Goal: Task Accomplishment & Management: Complete application form

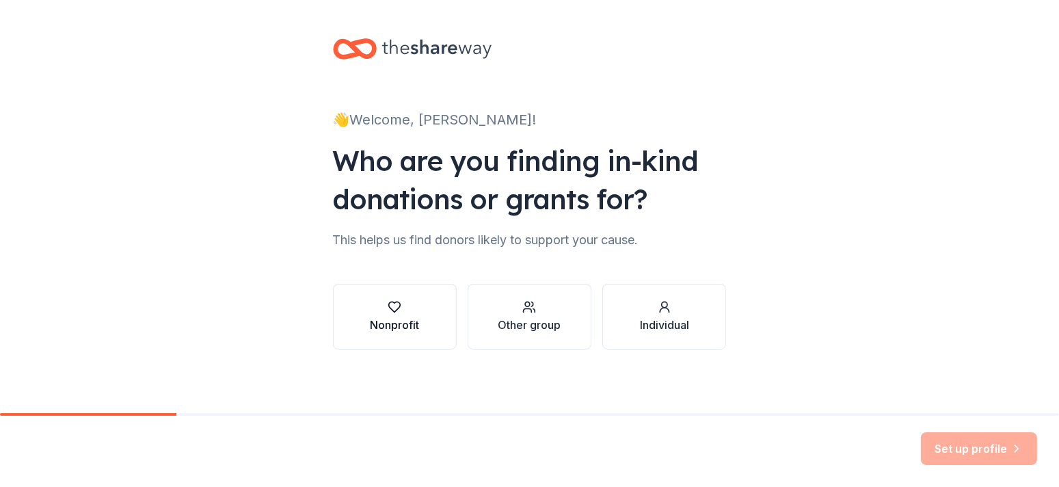
click at [395, 317] on div "Nonprofit" at bounding box center [394, 325] width 49 height 16
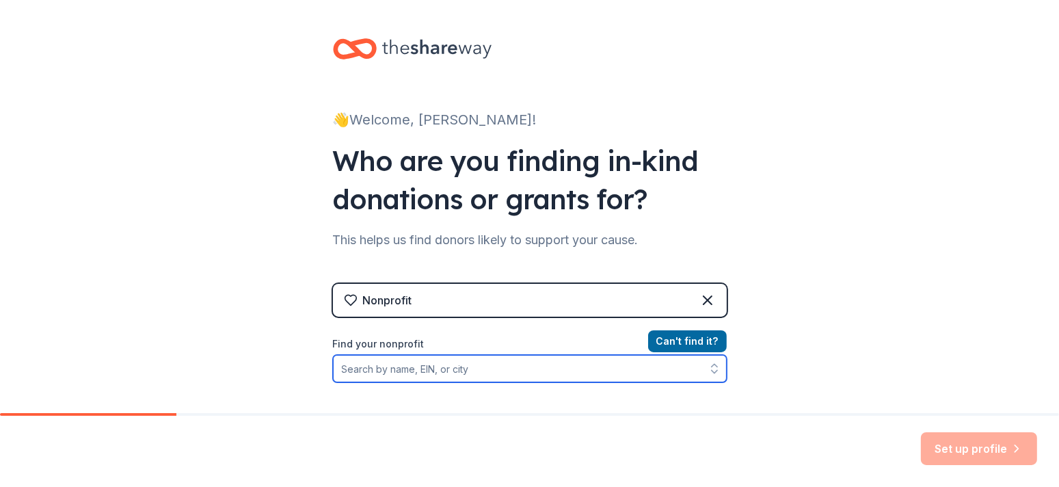
click at [461, 368] on input "Find your nonprofit" at bounding box center [530, 368] width 394 height 27
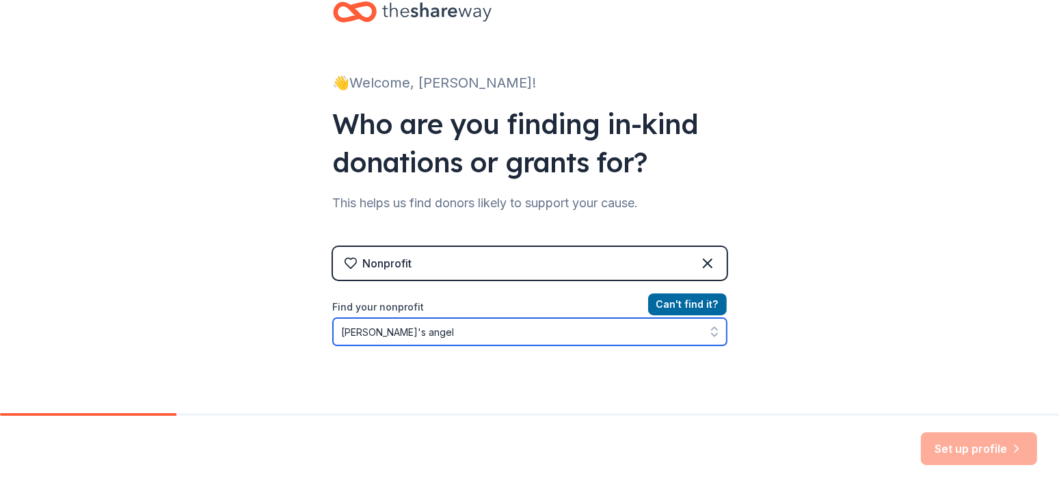
type input "[PERSON_NAME]'s angels"
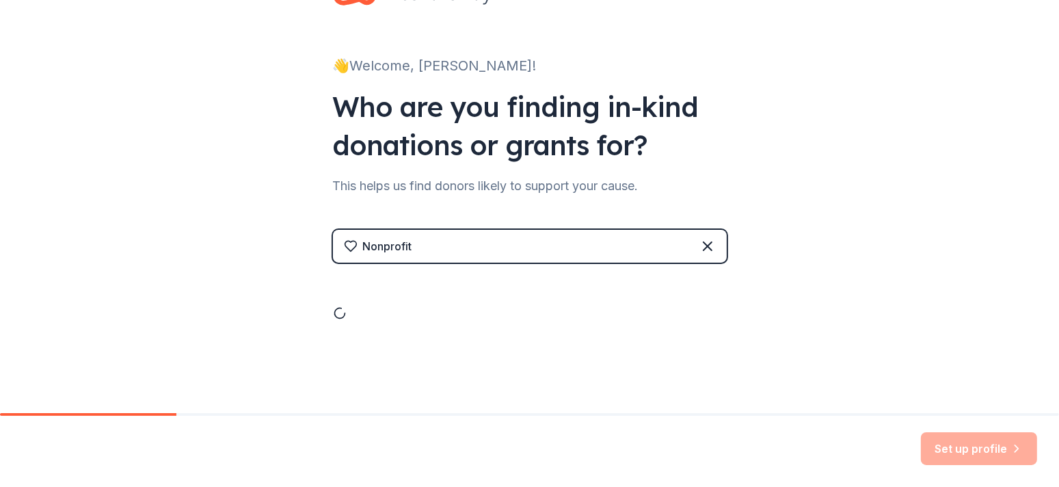
scroll to position [171, 0]
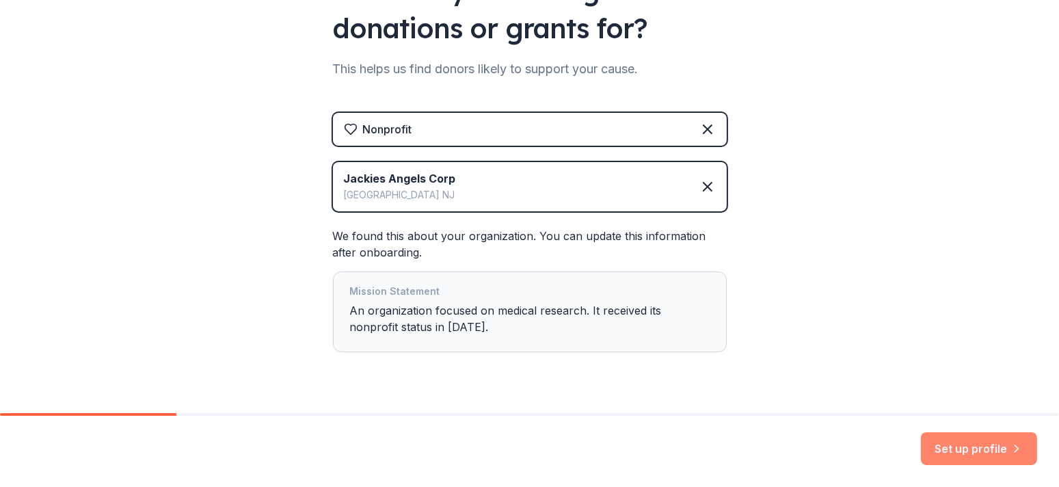
click at [987, 445] on button "Set up profile" at bounding box center [979, 448] width 116 height 33
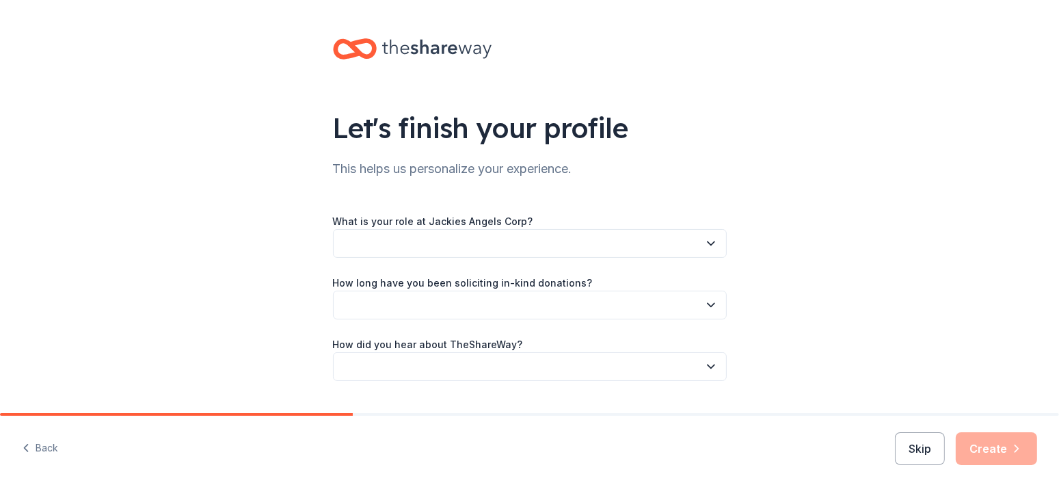
click at [704, 242] on icon "button" at bounding box center [711, 244] width 14 height 14
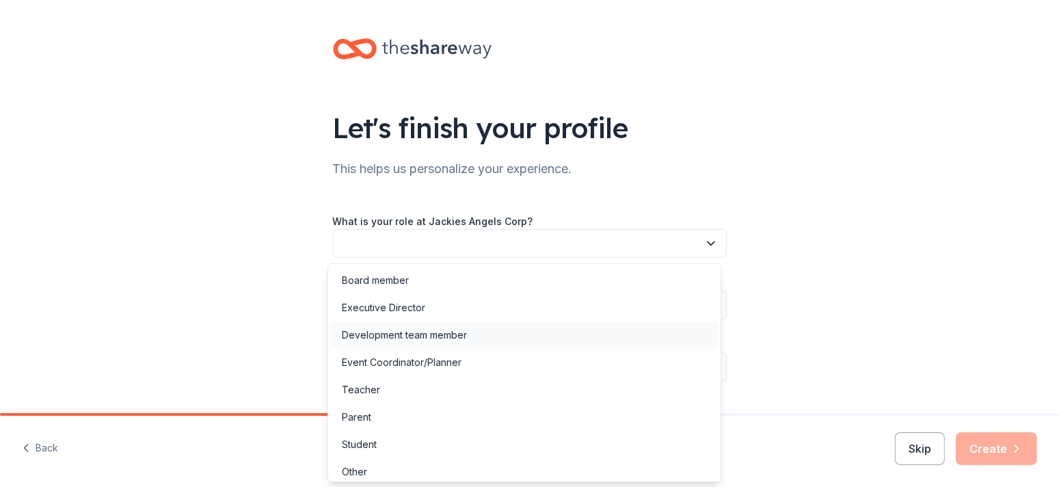
click at [551, 336] on div "Development team member" at bounding box center [524, 334] width 387 height 27
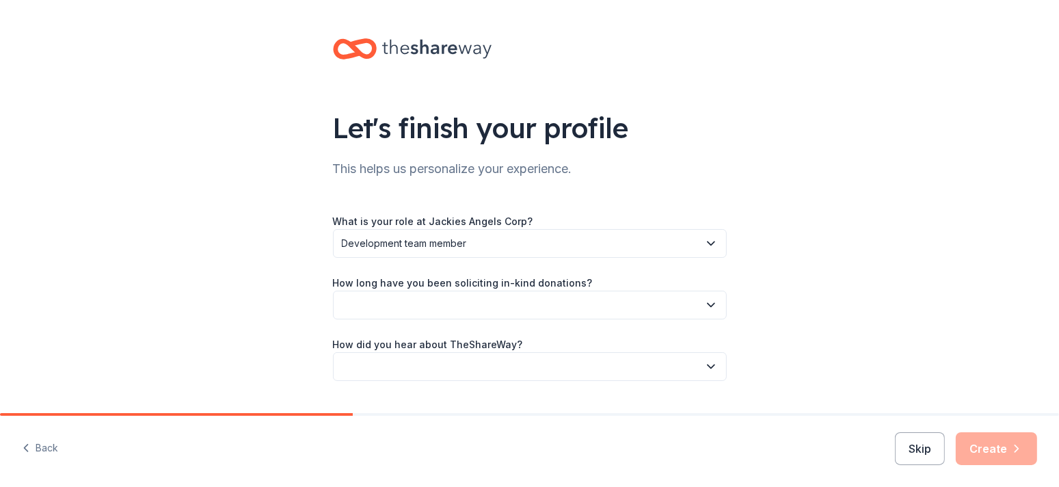
click at [708, 304] on icon "button" at bounding box center [711, 305] width 7 height 3
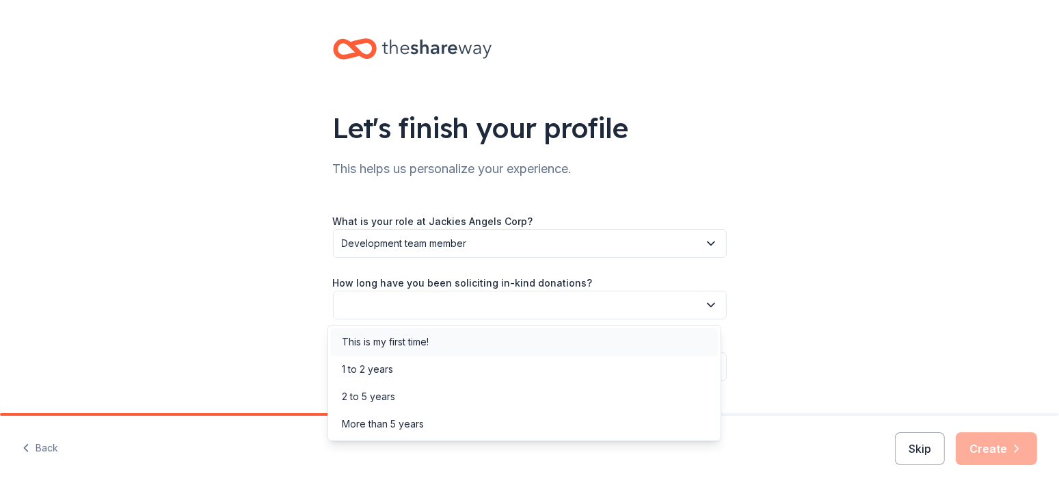
click at [641, 345] on div "This is my first time!" at bounding box center [524, 341] width 387 height 27
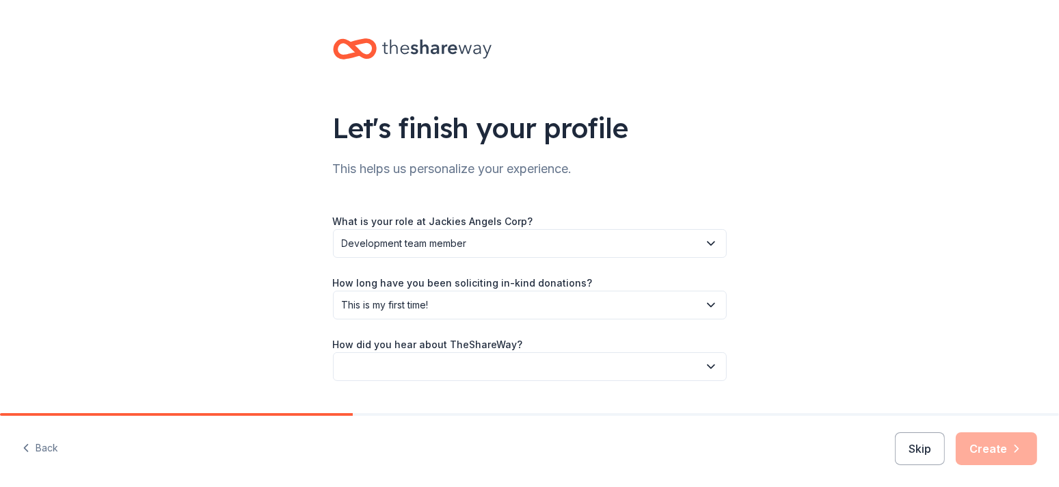
click at [706, 365] on icon "button" at bounding box center [711, 367] width 14 height 14
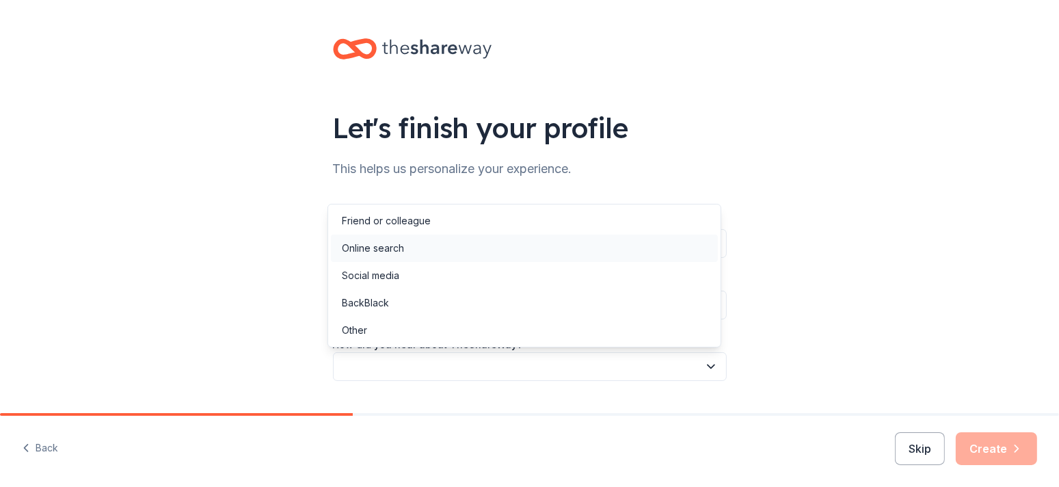
click at [659, 246] on div "Online search" at bounding box center [524, 248] width 387 height 27
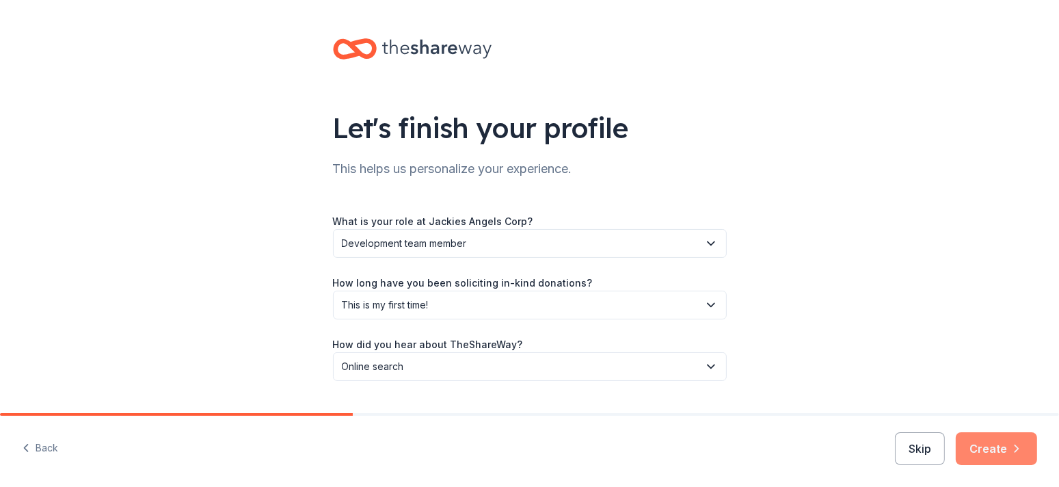
click at [1005, 448] on button "Create" at bounding box center [996, 448] width 81 height 33
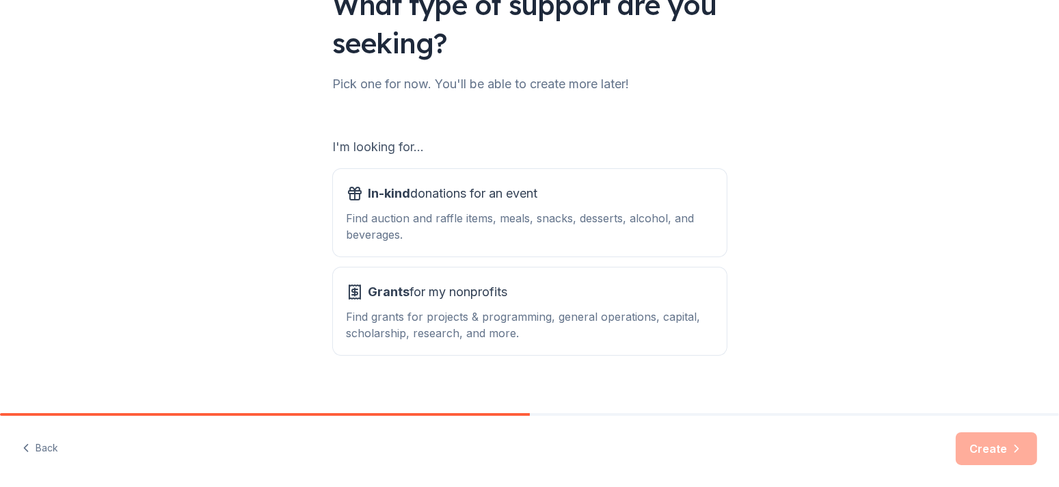
scroll to position [137, 0]
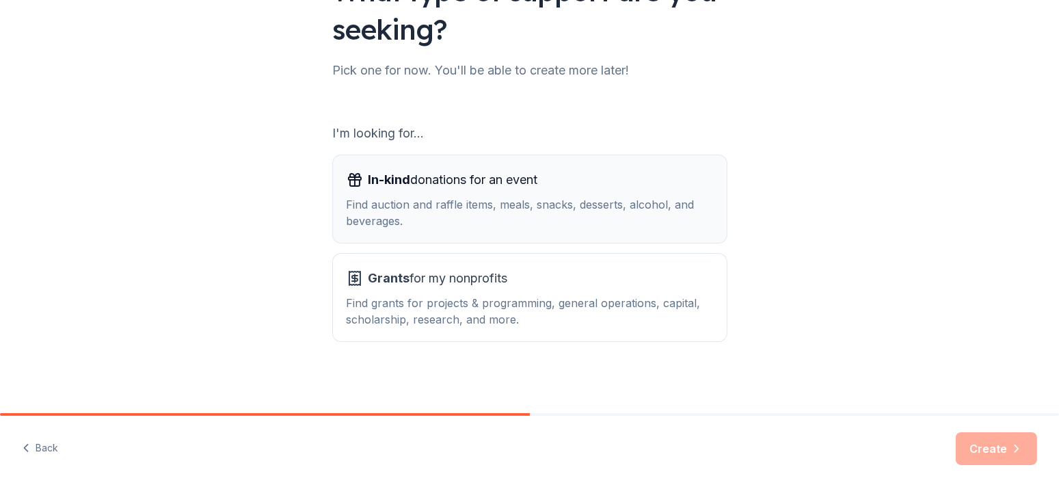
click at [524, 217] on div "Find auction and raffle items, meals, snacks, desserts, alcohol, and beverages." at bounding box center [530, 212] width 367 height 33
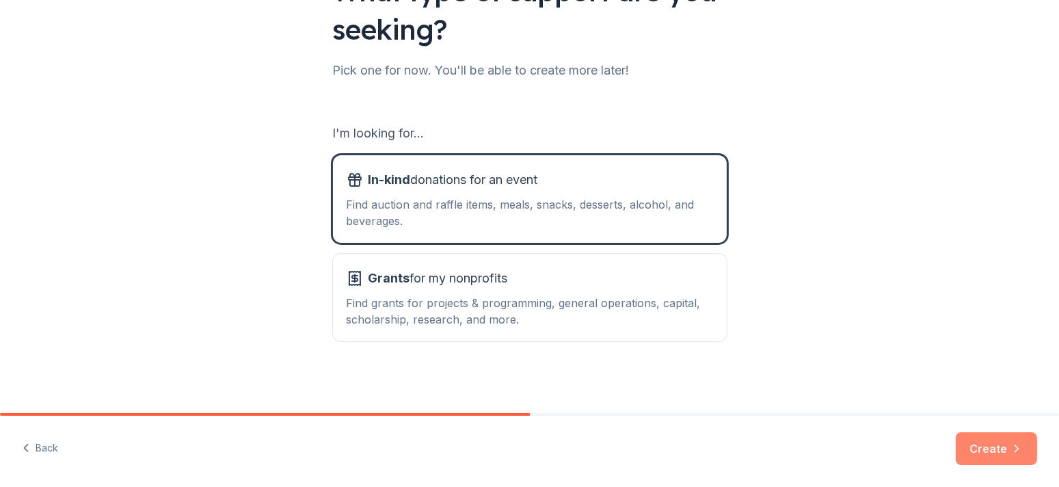
click at [980, 448] on button "Create" at bounding box center [996, 448] width 81 height 33
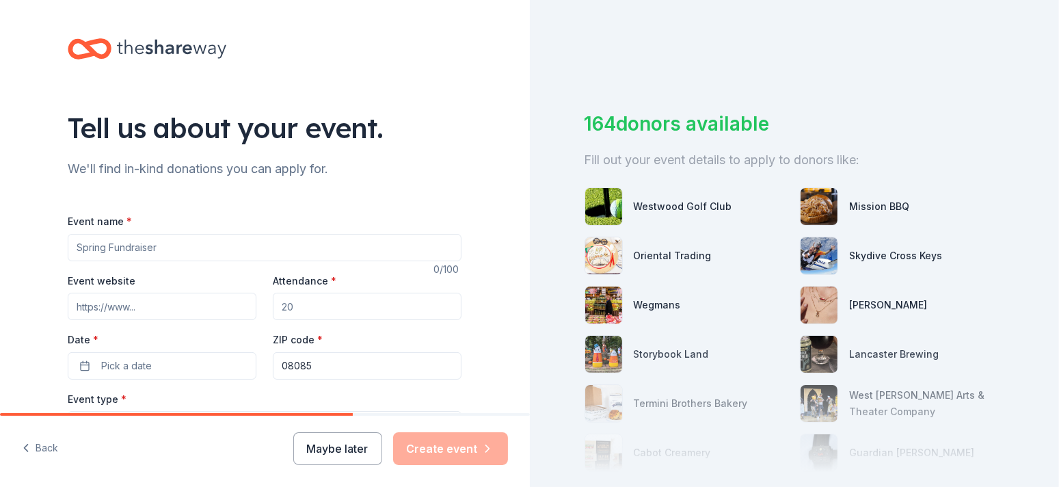
click at [88, 247] on input "Event name *" at bounding box center [265, 247] width 394 height 27
type input "Annual Fundraiser"
click at [206, 302] on input "Event website" at bounding box center [162, 306] width 189 height 27
type input "h"
type input "[DOMAIN_NAME]"
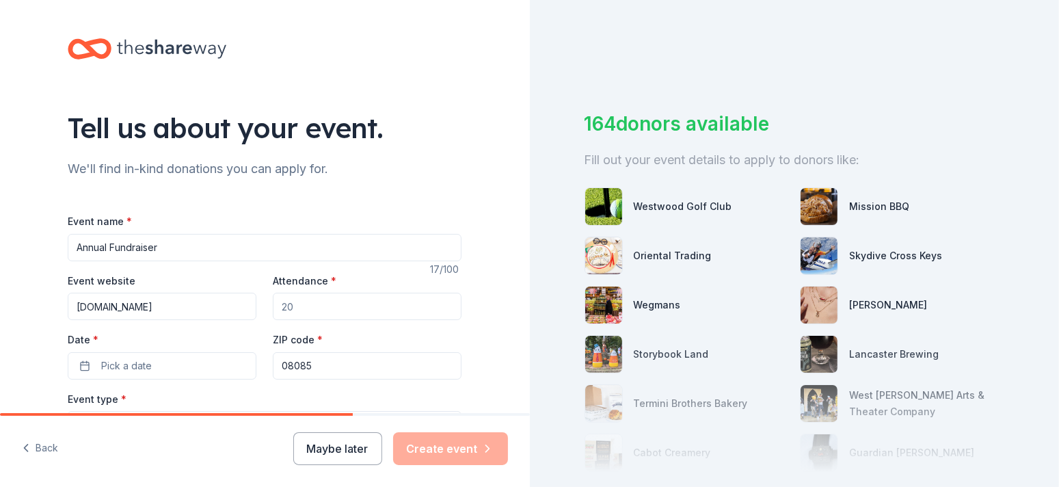
click at [382, 299] on input "Attendance *" at bounding box center [367, 306] width 189 height 27
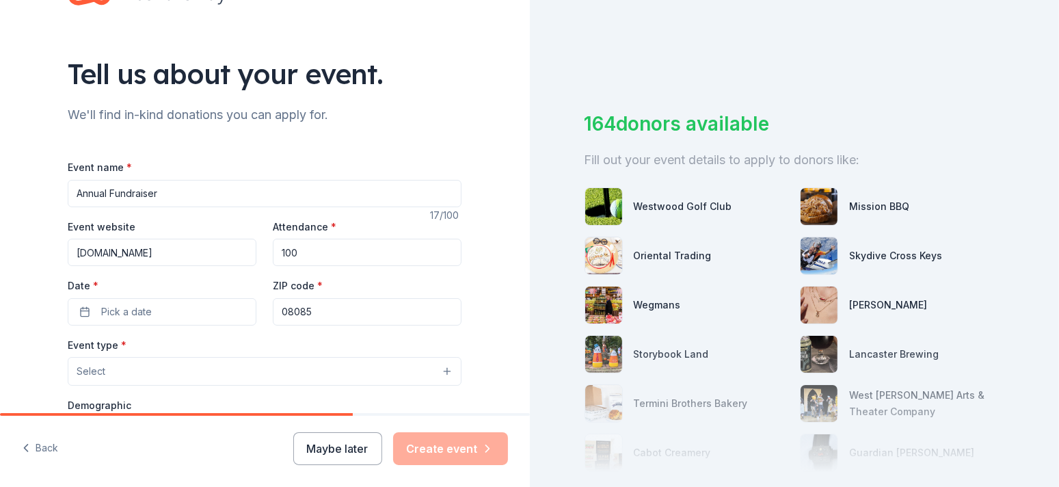
scroll to position [137, 0]
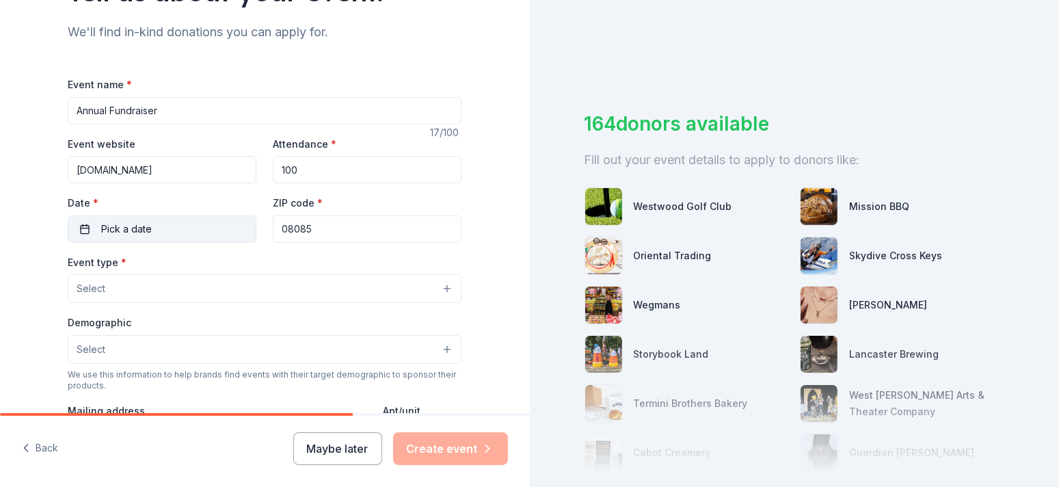
type input "100"
click at [159, 224] on button "Pick a date" at bounding box center [162, 228] width 189 height 27
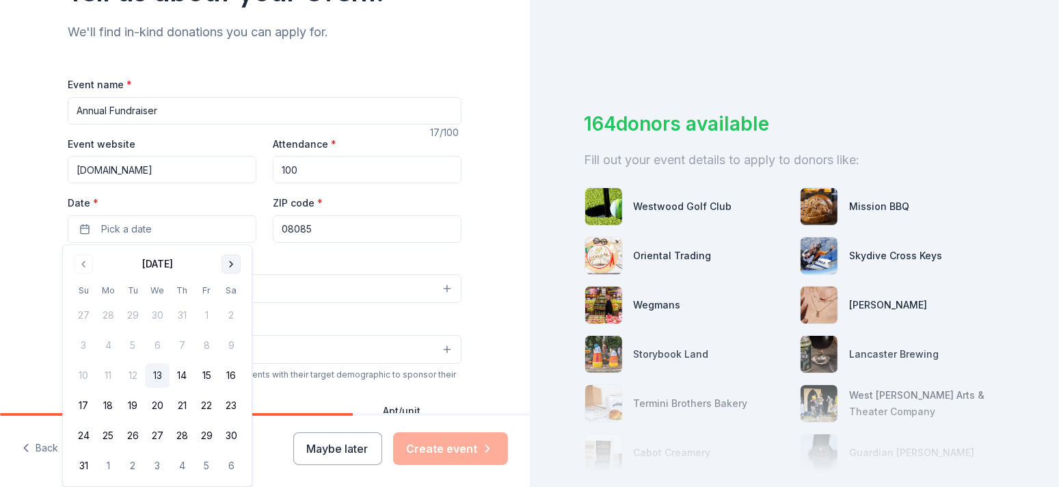
click at [235, 263] on button "Go to next month" at bounding box center [231, 263] width 19 height 19
click at [205, 375] on button "19" at bounding box center [206, 375] width 25 height 25
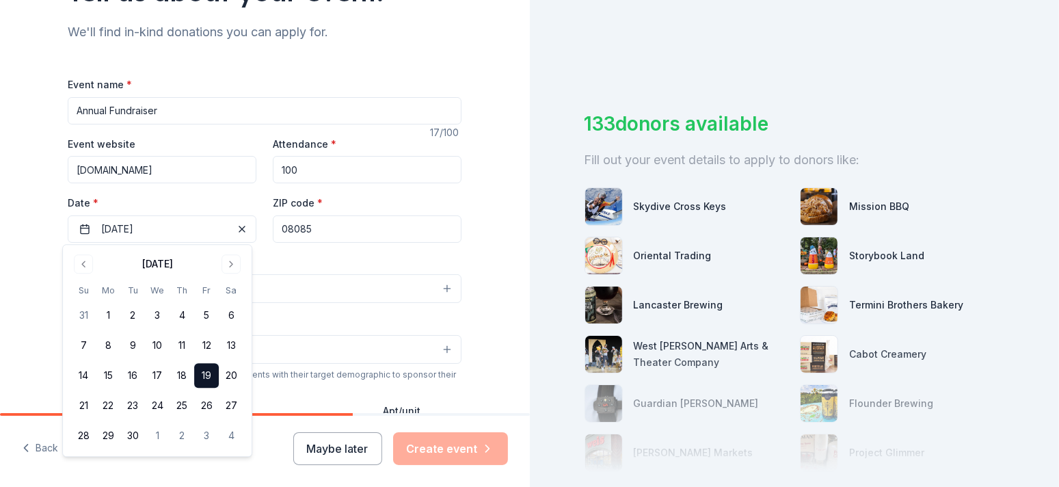
click at [475, 239] on div "Tell us about your event. We'll find in-kind donations you can apply for. Event…" at bounding box center [265, 318] width 438 height 910
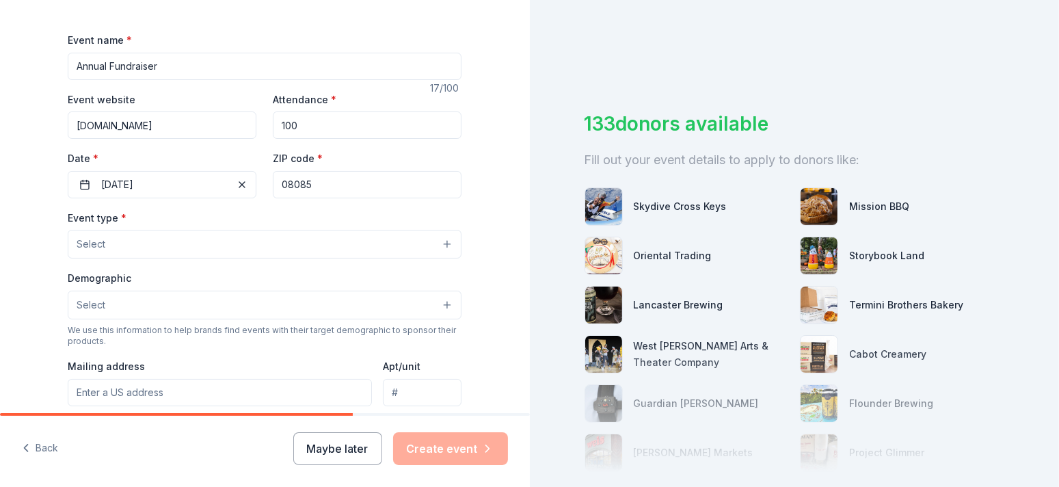
scroll to position [205, 0]
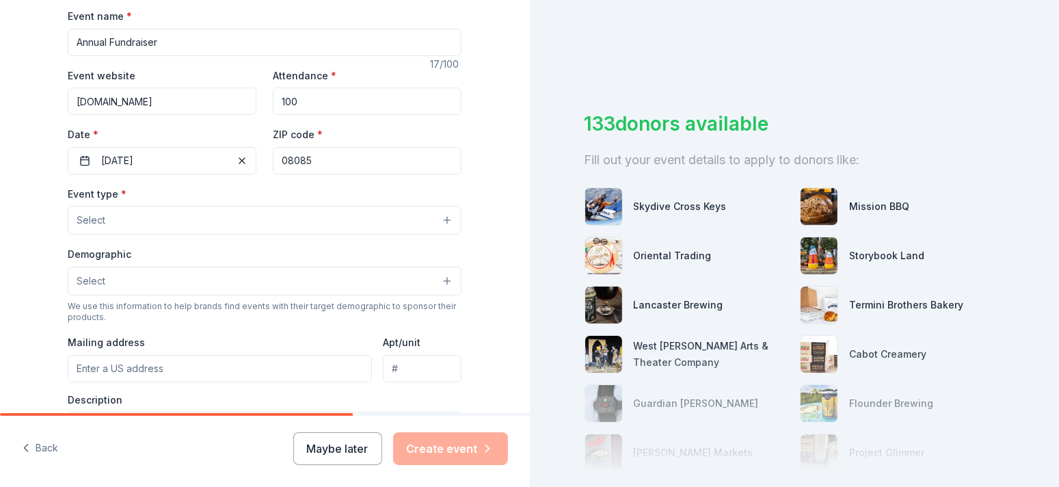
click at [442, 216] on button "Select" at bounding box center [265, 220] width 394 height 29
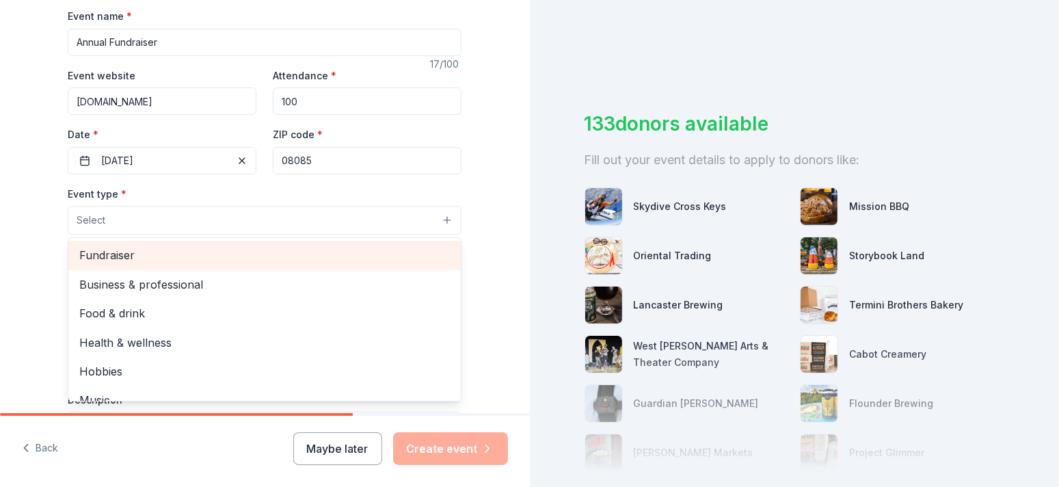
click at [376, 249] on span "Fundraiser" at bounding box center [264, 255] width 371 height 18
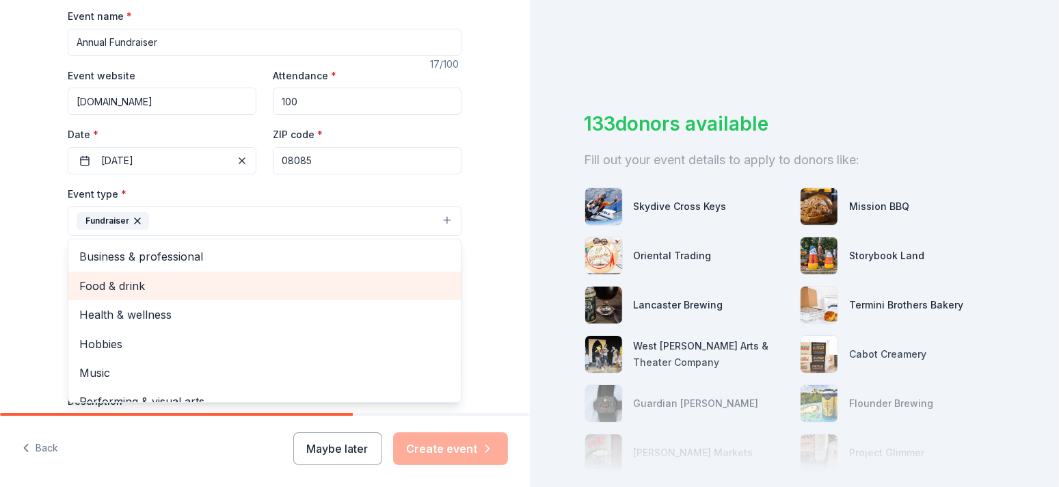
click at [328, 281] on span "Food & drink" at bounding box center [264, 286] width 371 height 18
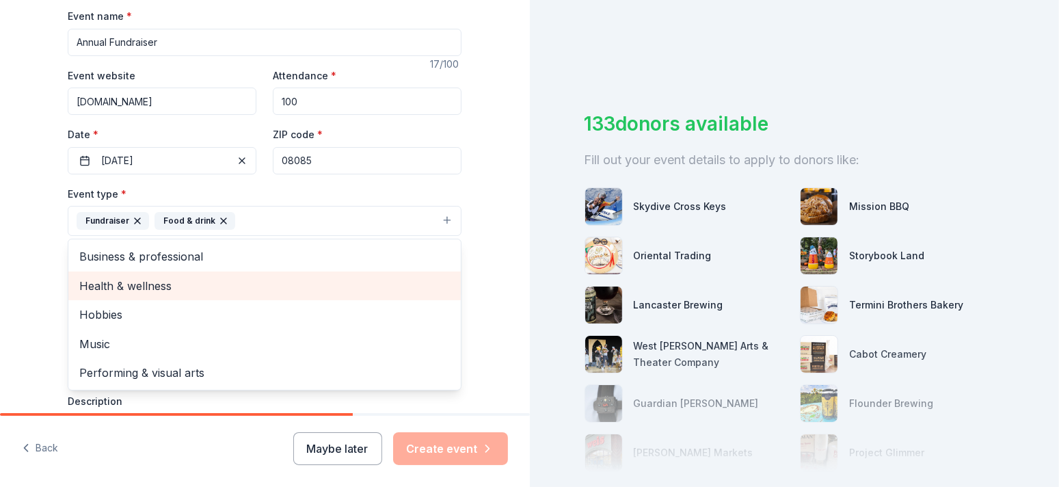
click at [326, 282] on span "Health & wellness" at bounding box center [264, 286] width 371 height 18
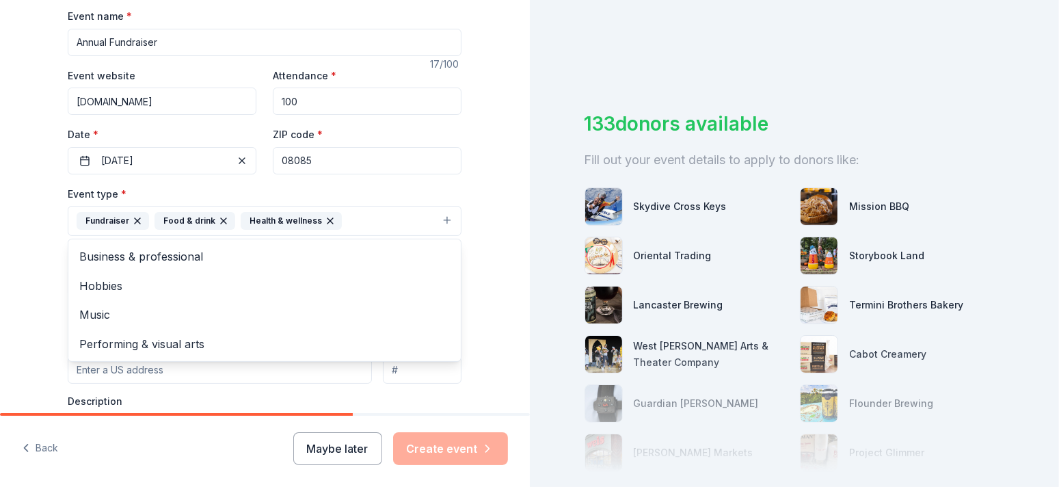
click at [481, 229] on div "Tell us about your event. We'll find in-kind donations you can apply for. Event…" at bounding box center [265, 251] width 530 height 912
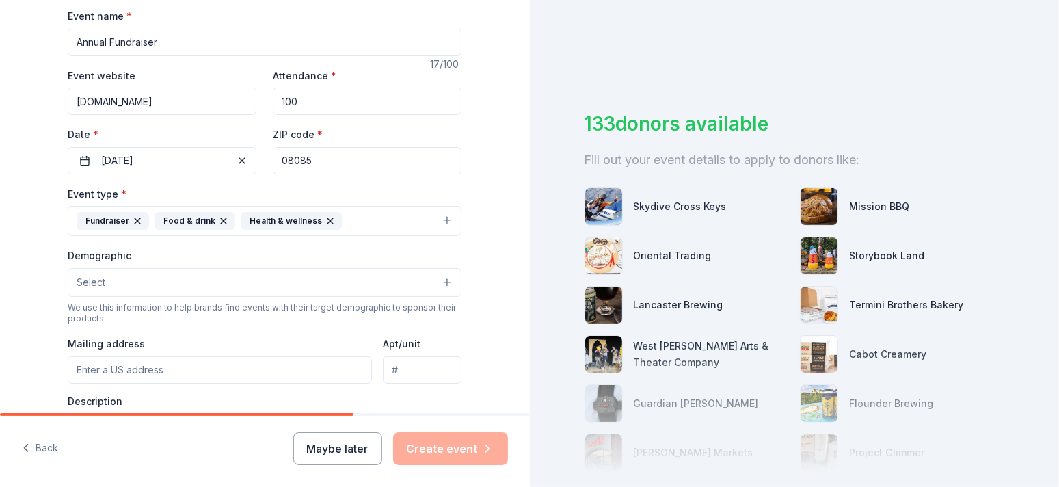
click at [440, 278] on button "Select" at bounding box center [265, 282] width 394 height 29
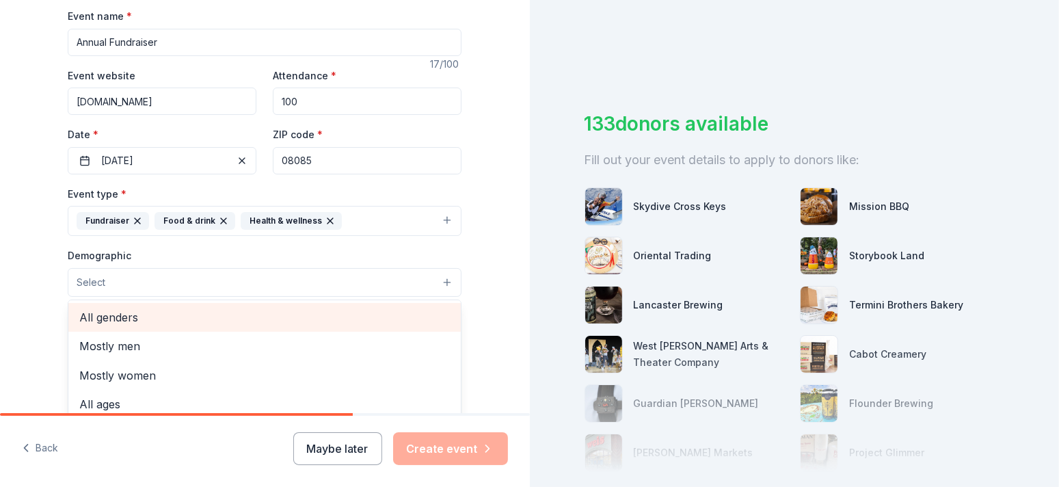
click at [373, 319] on span "All genders" at bounding box center [264, 317] width 371 height 18
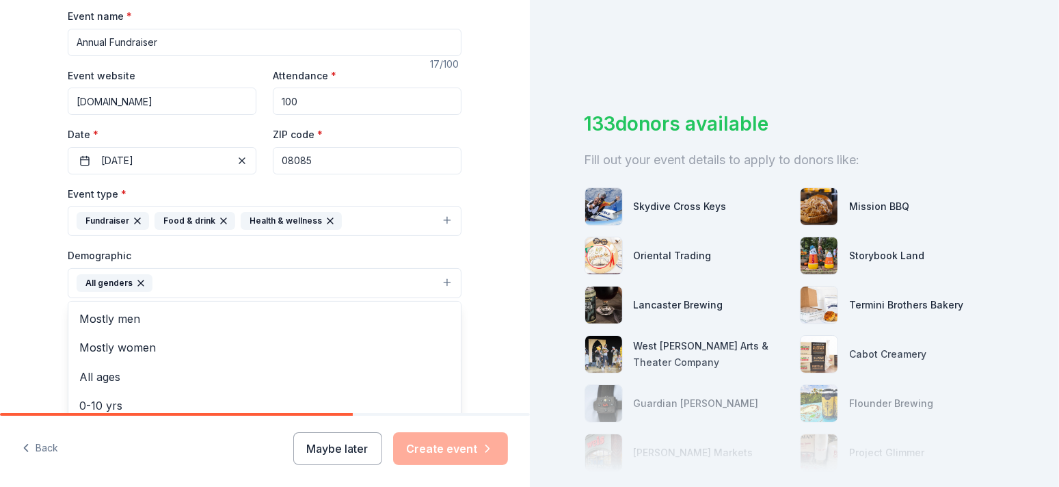
click at [477, 213] on div "Tell us about your event. We'll find in-kind donations you can apply for. Event…" at bounding box center [265, 251] width 438 height 913
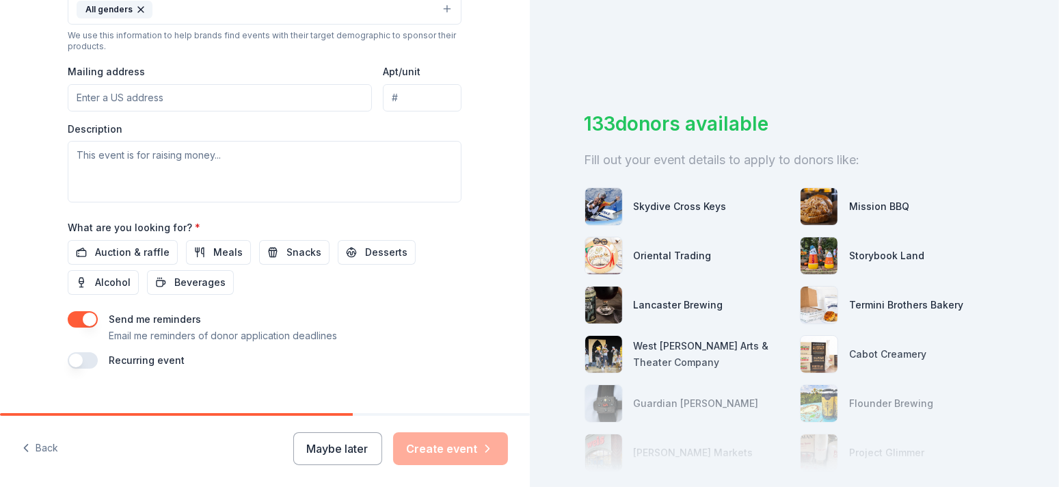
scroll to position [342, 0]
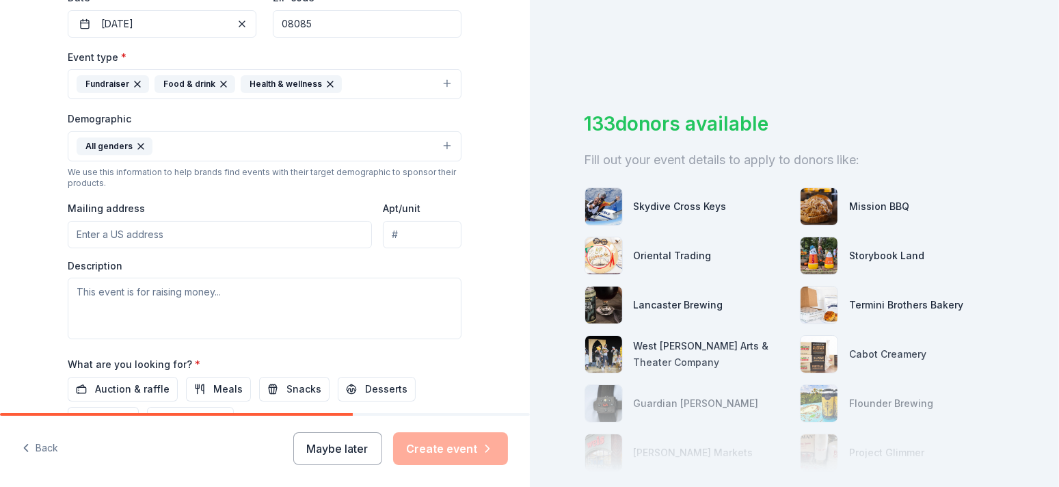
click at [442, 139] on button "All genders" at bounding box center [265, 146] width 394 height 30
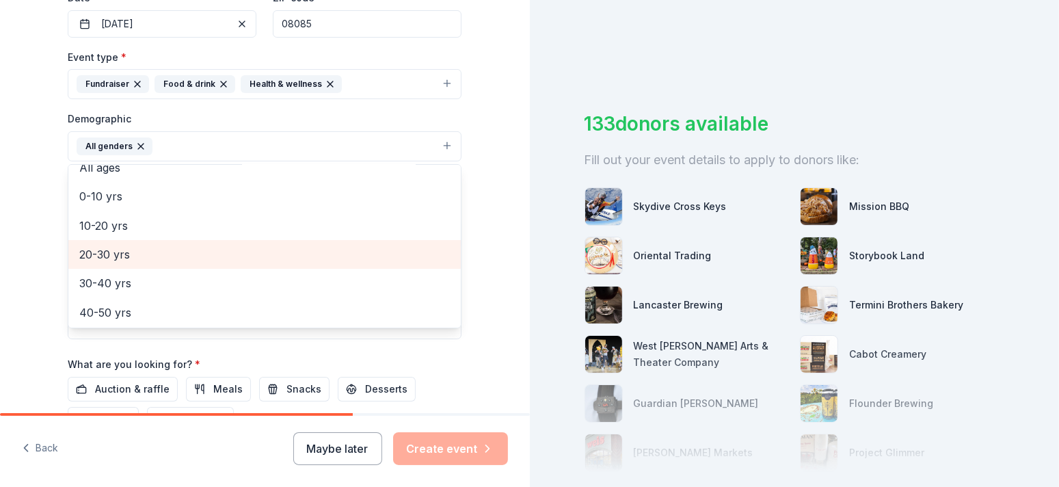
scroll to position [53, 0]
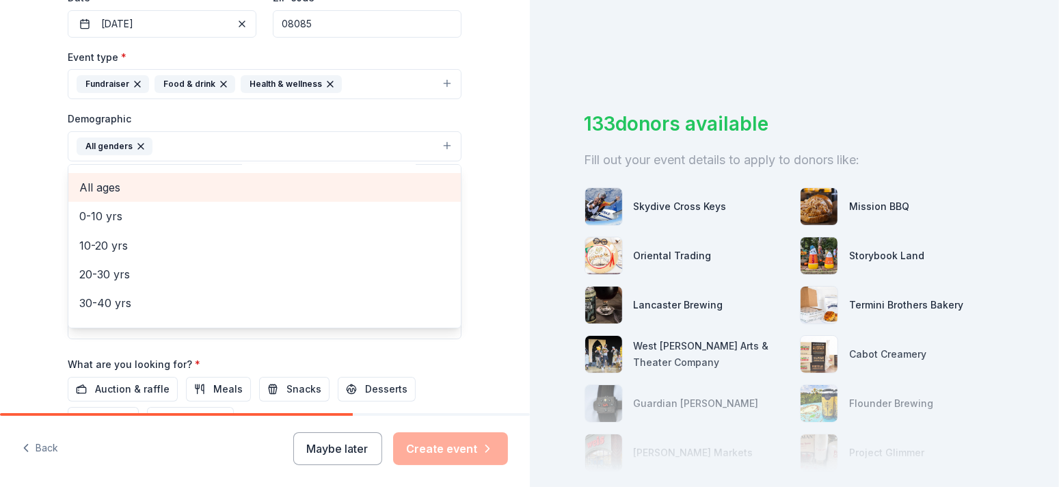
click at [295, 178] on span "All ages" at bounding box center [264, 187] width 371 height 18
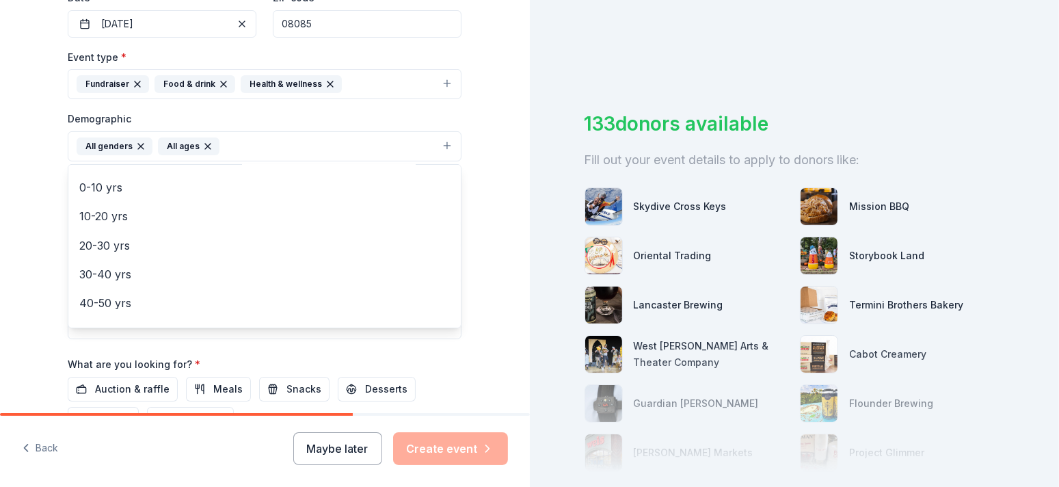
click at [484, 119] on div "Tell us about your event. We'll find in-kind donations you can apply for. Event…" at bounding box center [265, 114] width 530 height 913
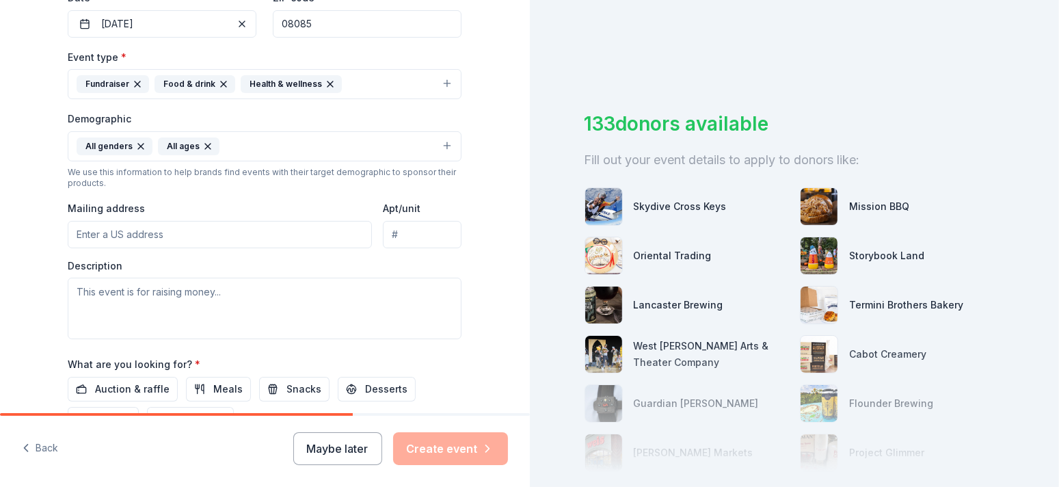
click at [142, 228] on input "Mailing address" at bounding box center [220, 234] width 304 height 27
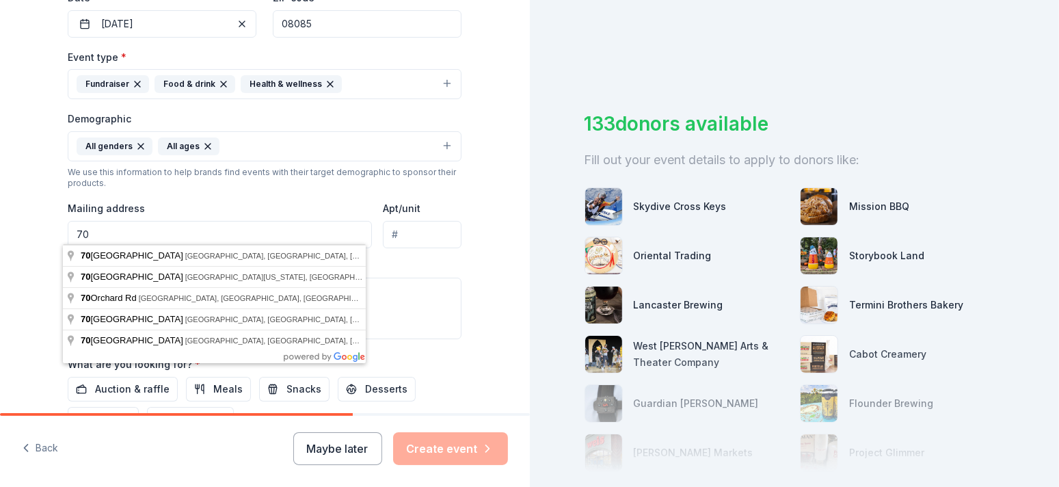
type input "7"
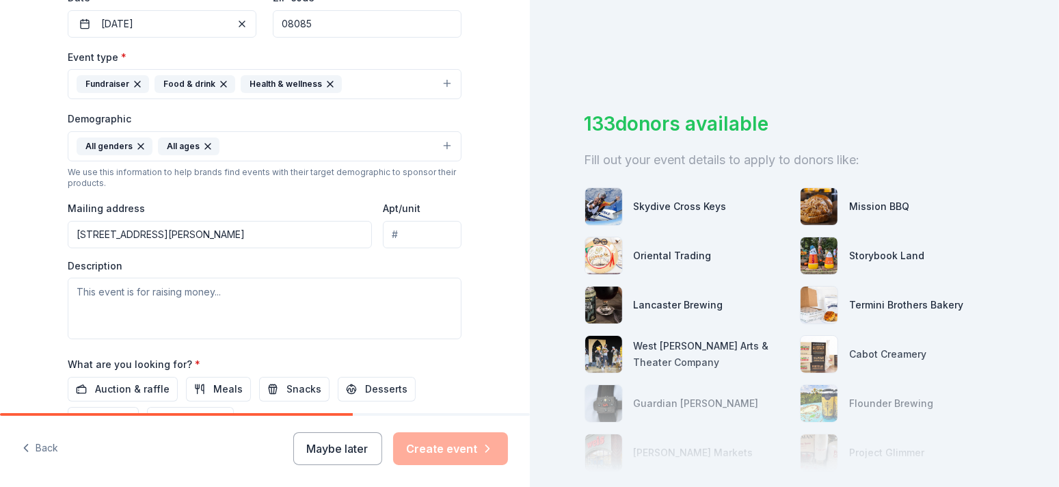
type input "[STREET_ADDRESS][PERSON_NAME]"
click at [74, 290] on textarea at bounding box center [265, 309] width 394 height 62
click at [288, 299] on textarea "This event is to help raise money for m" at bounding box center [265, 309] width 394 height 62
click at [298, 293] on textarea "This event is to help raise money for meta" at bounding box center [265, 309] width 394 height 62
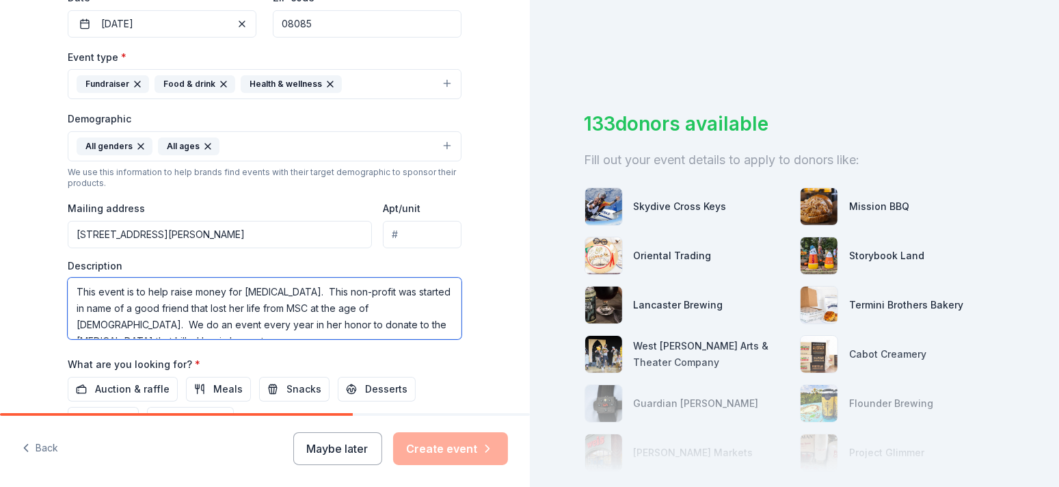
scroll to position [8, 0]
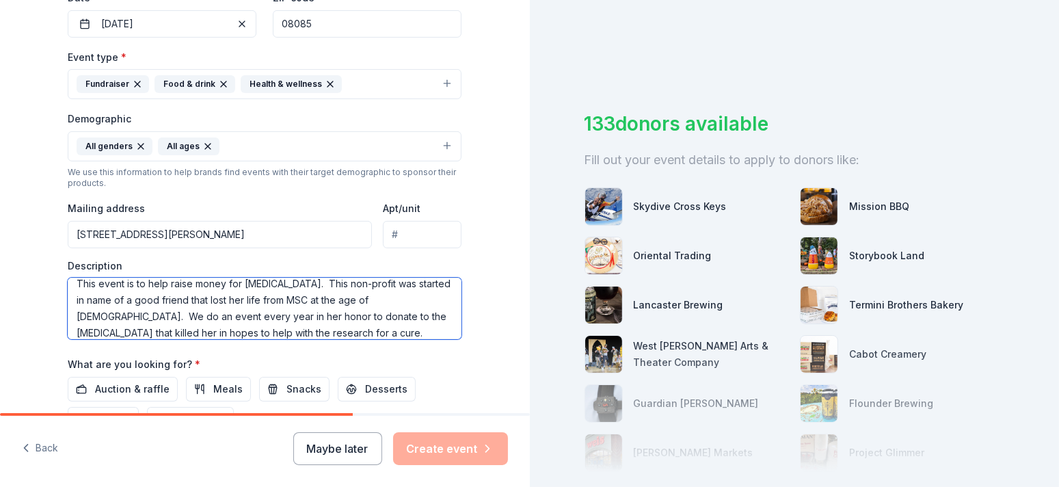
click at [325, 312] on textarea "This event is to help raise money for [MEDICAL_DATA]. This non-profit was start…" at bounding box center [265, 309] width 394 height 62
click at [342, 332] on textarea "This event is to help raise money for [MEDICAL_DATA]. This non-profit was start…" at bounding box center [265, 309] width 394 height 62
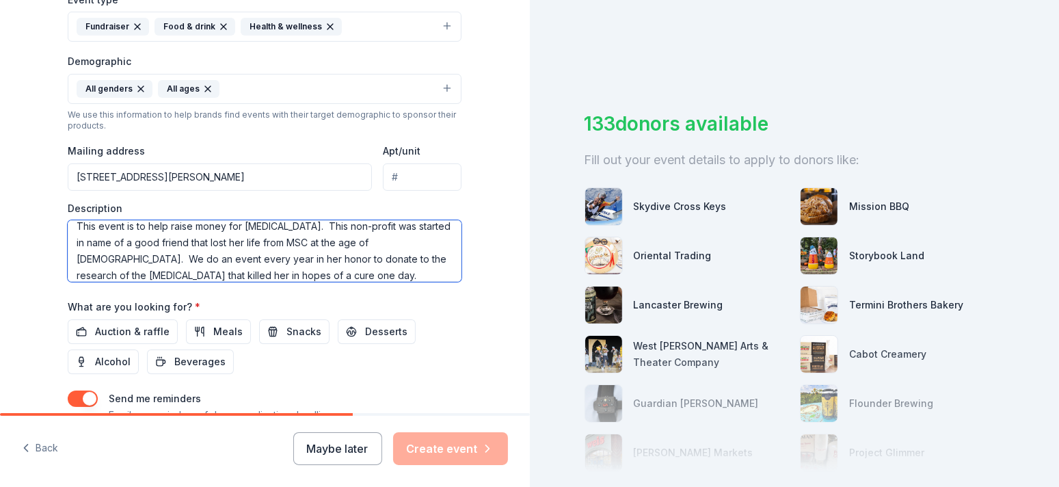
scroll to position [479, 0]
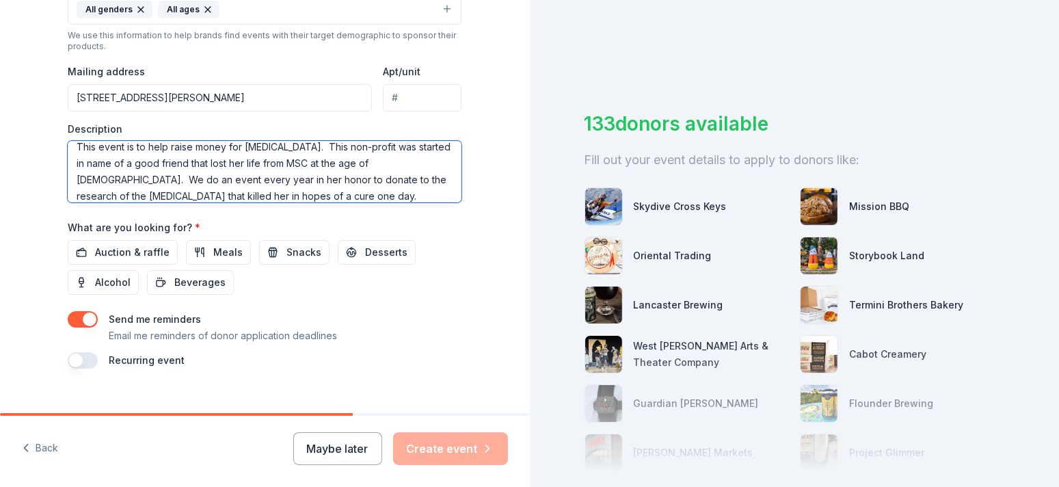
type textarea "This event is to help raise money for [MEDICAL_DATA]. This non-profit was start…"
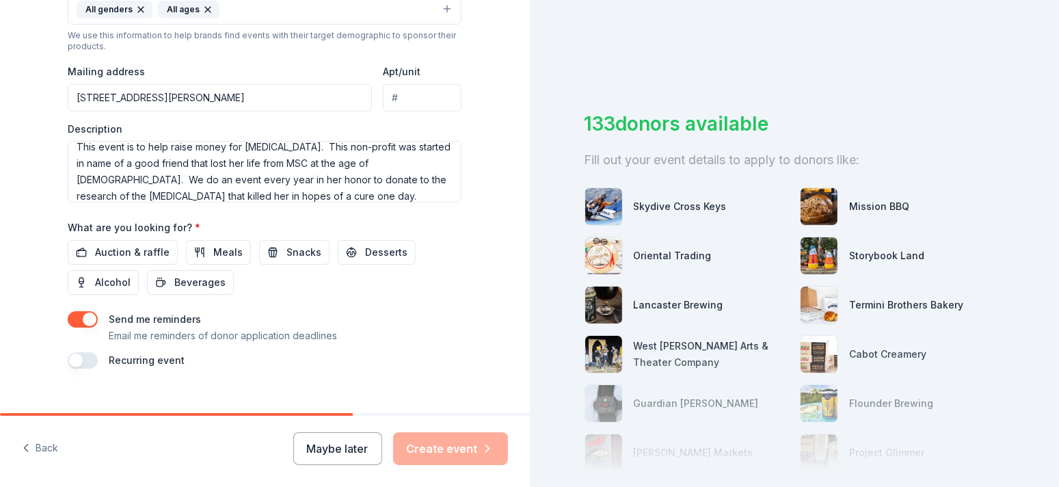
click at [81, 354] on button "button" at bounding box center [83, 360] width 30 height 16
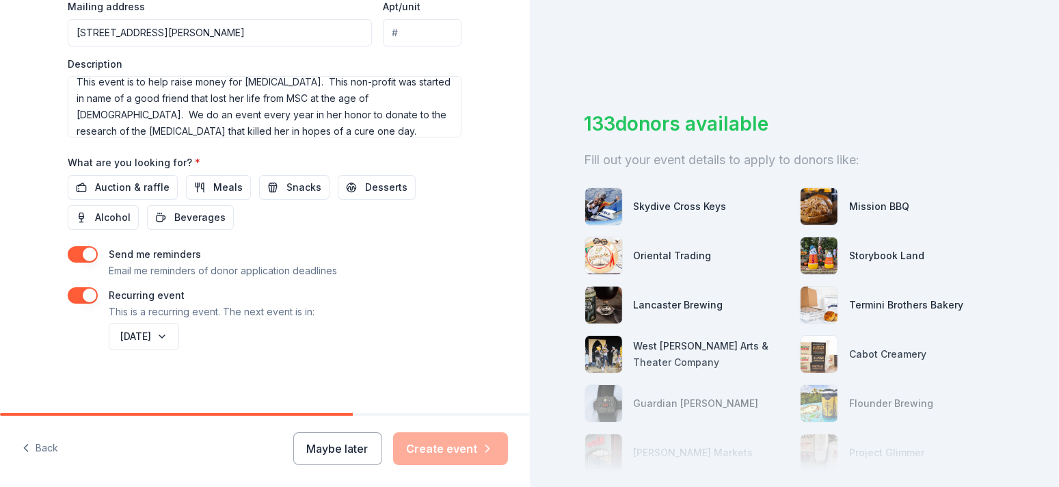
click at [473, 447] on div "Maybe later Create event" at bounding box center [400, 448] width 215 height 33
drag, startPoint x: 342, startPoint y: 413, endPoint x: 414, endPoint y: 411, distance: 72.5
click at [414, 411] on div "Tell us about your event. We'll find in-kind donations you can apply for. Event…" at bounding box center [265, 243] width 530 height 487
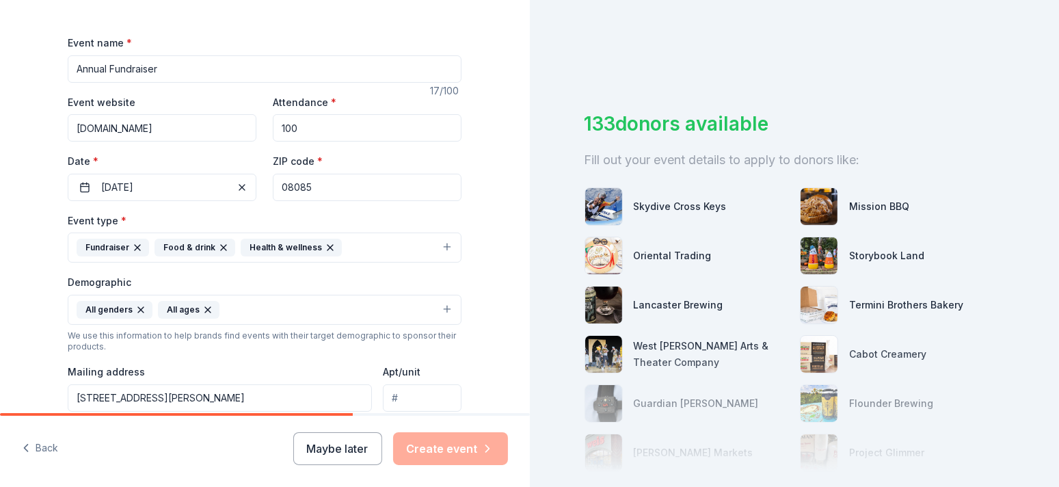
scroll to position [181, 0]
click at [68, 122] on input "[DOMAIN_NAME]" at bounding box center [162, 125] width 189 height 27
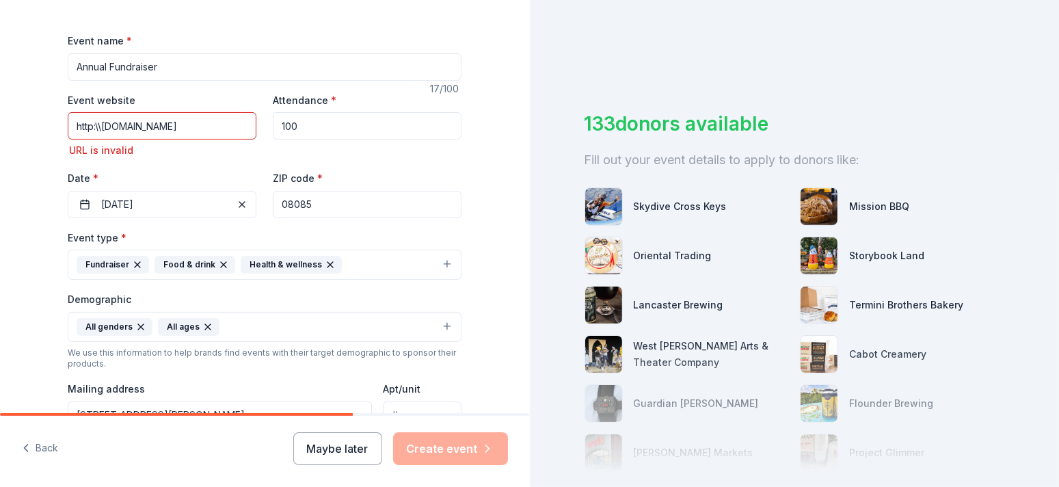
click at [357, 121] on input "100" at bounding box center [367, 125] width 189 height 27
drag, startPoint x: 216, startPoint y: 124, endPoint x: 41, endPoint y: 124, distance: 175.1
click at [46, 124] on div "Tell us about your event. We'll find in-kind donations you can apply for. Event…" at bounding box center [265, 309] width 438 height 981
paste input "s://[DOMAIN_NAME][URL]"
type input "[URL][DOMAIN_NAME]"
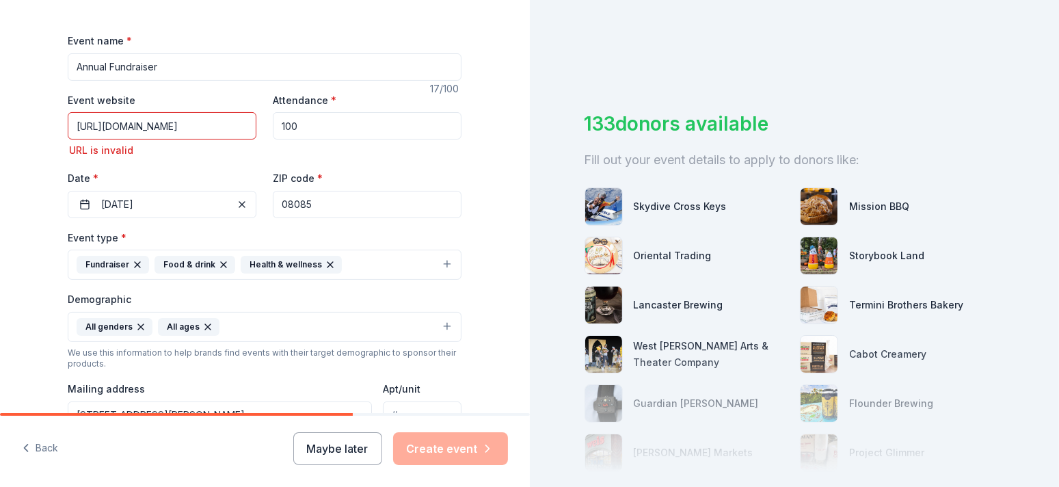
click at [483, 144] on div "Tell us about your event. We'll find in-kind donations you can apply for. Event…" at bounding box center [265, 309] width 530 height 981
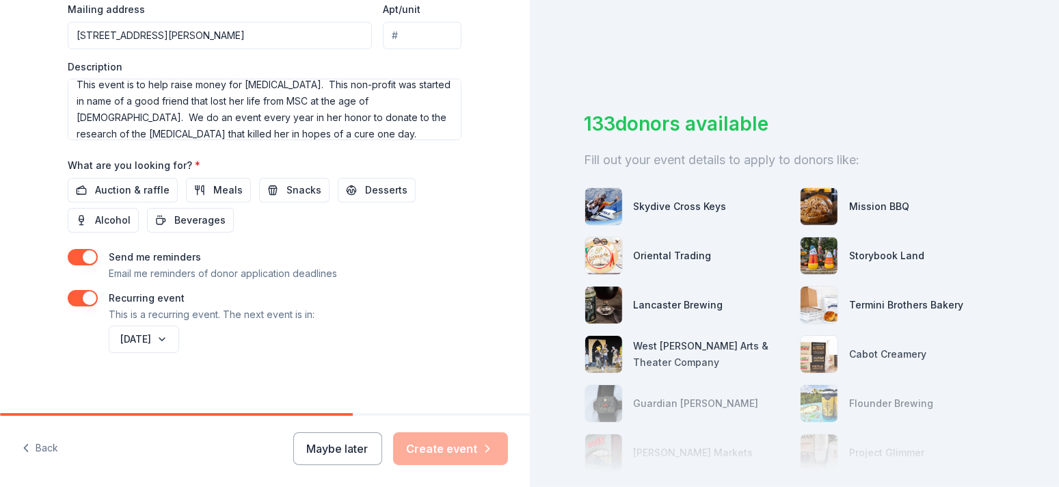
scroll to position [544, 0]
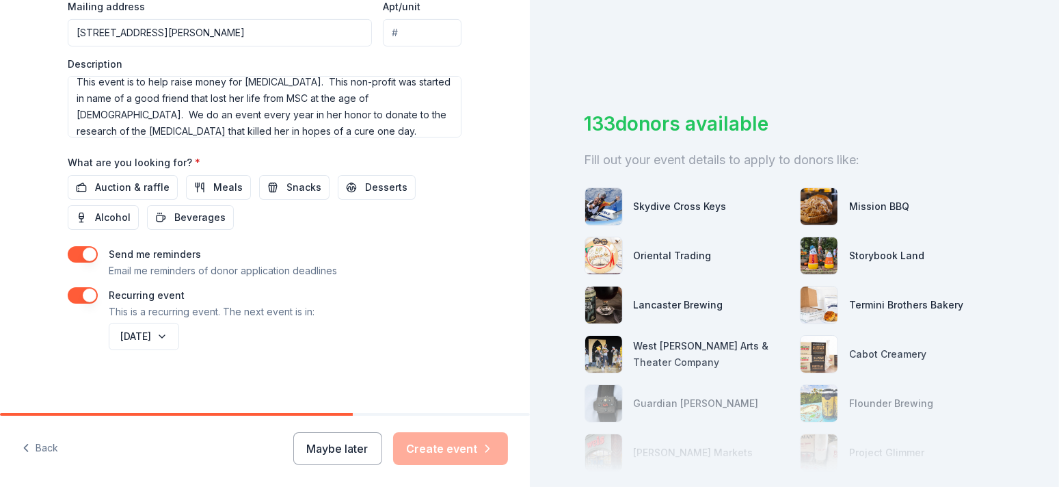
click at [469, 449] on div "Maybe later Create event" at bounding box center [400, 448] width 215 height 33
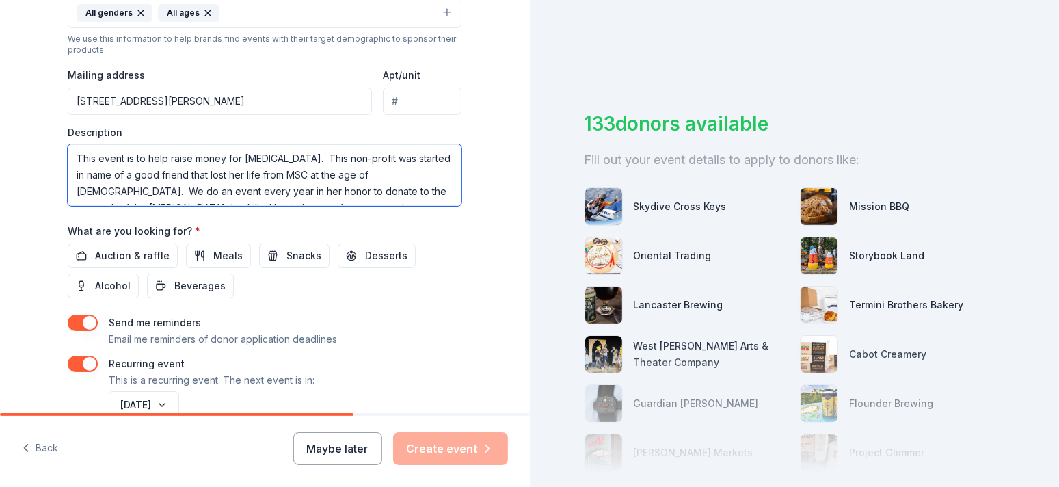
scroll to position [16, 0]
click at [375, 191] on textarea "This event is to help raise money for [MEDICAL_DATA]. This non-profit was start…" at bounding box center [265, 175] width 394 height 62
type textarea "This event is to help raise money for [MEDICAL_DATA]. This non-profit was start…"
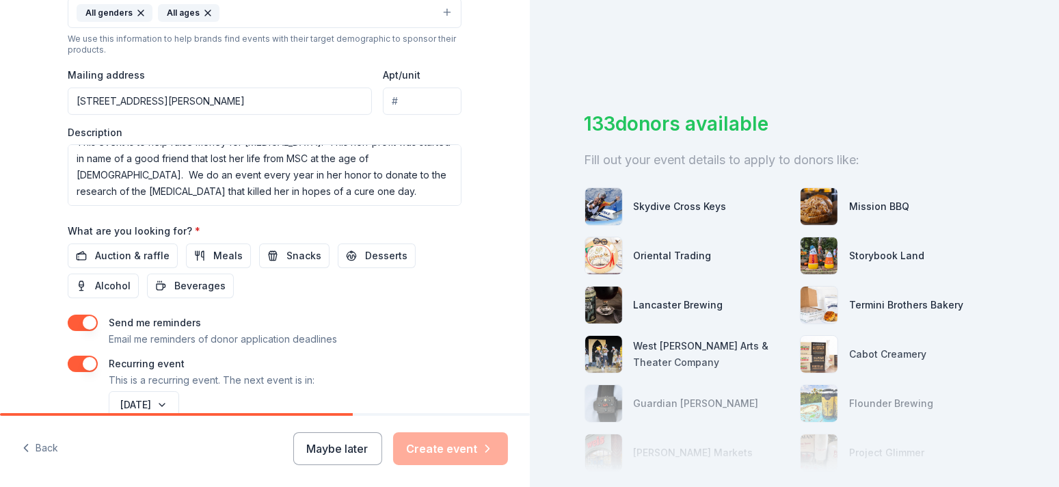
click at [497, 221] on div "Tell us about your event. We'll find in-kind donations you can apply for. Event…" at bounding box center [265, 6] width 530 height 962
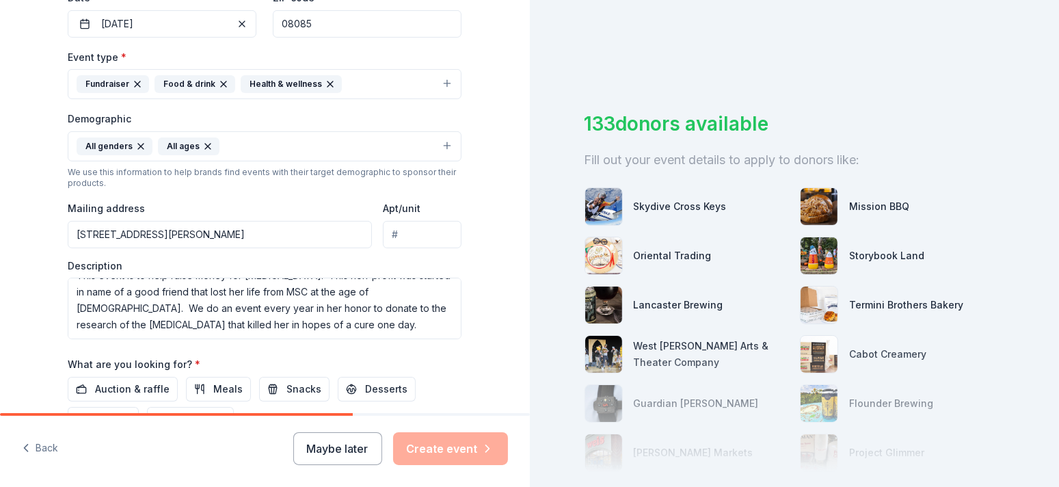
scroll to position [544, 0]
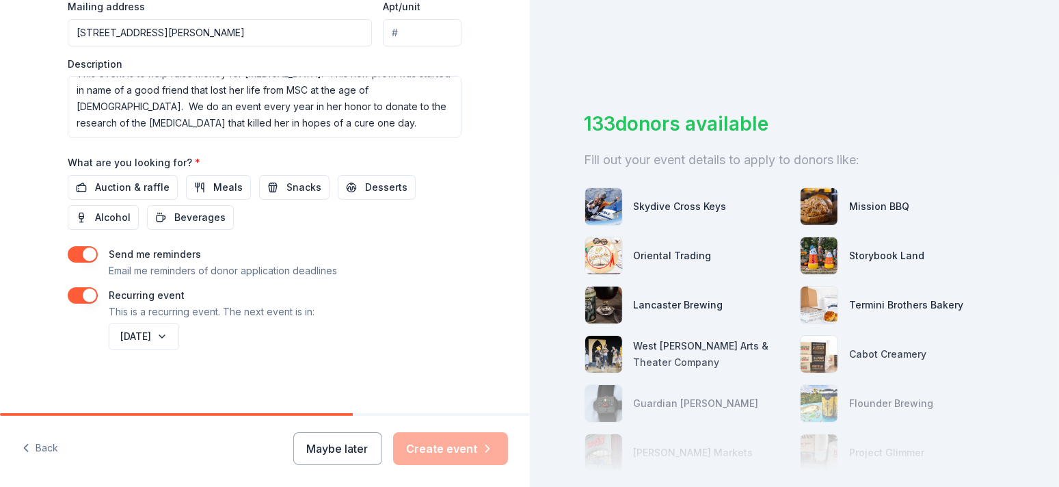
click at [50, 447] on button "Back" at bounding box center [40, 448] width 36 height 29
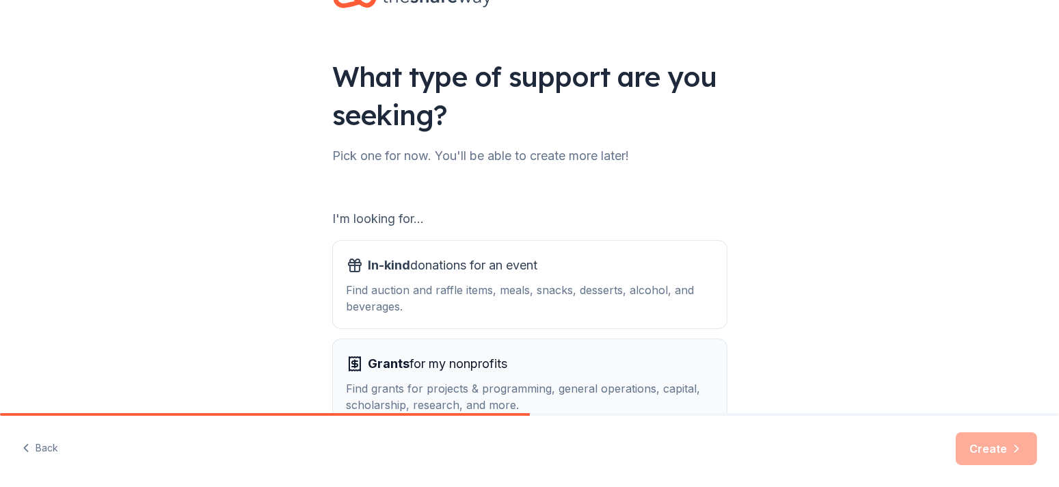
scroll to position [137, 0]
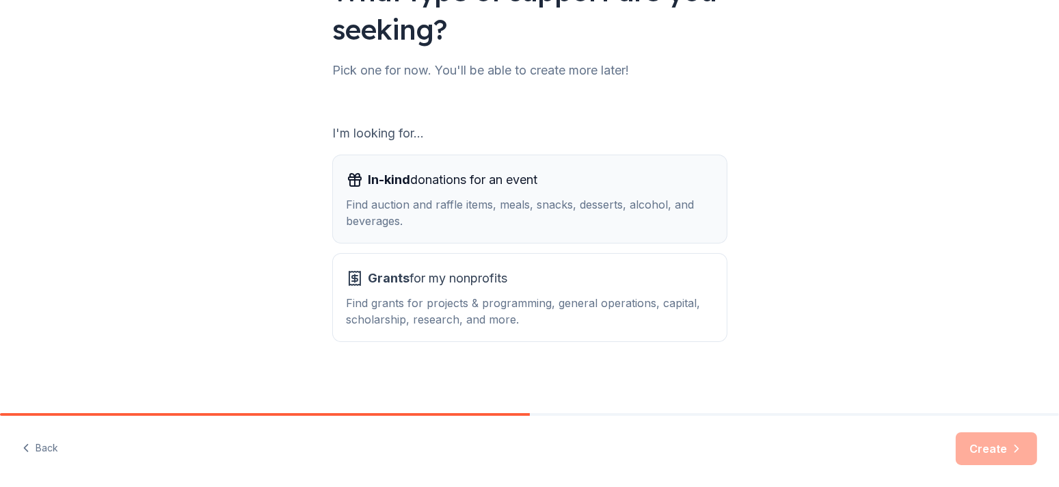
click at [544, 205] on div "Find auction and raffle items, meals, snacks, desserts, alcohol, and beverages." at bounding box center [530, 212] width 367 height 33
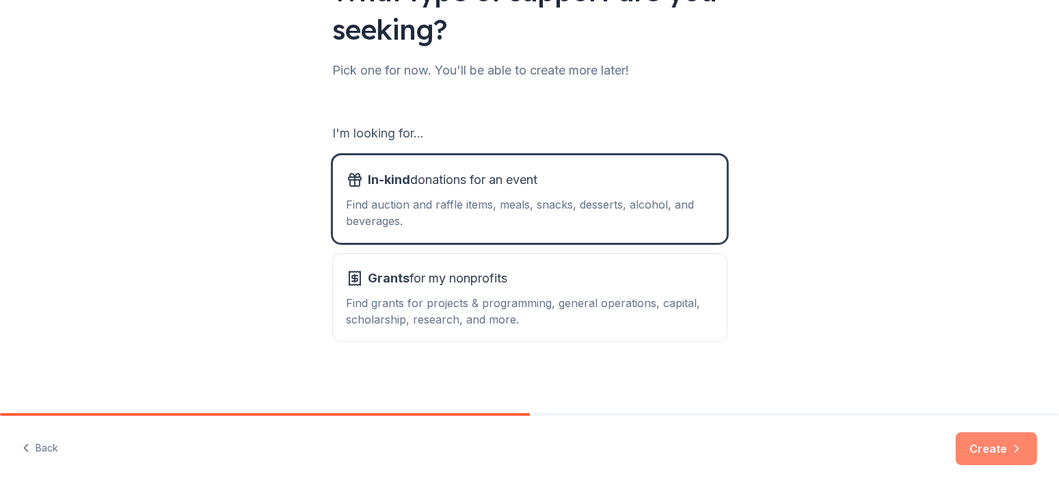
click at [1020, 454] on icon "button" at bounding box center [1017, 449] width 14 height 14
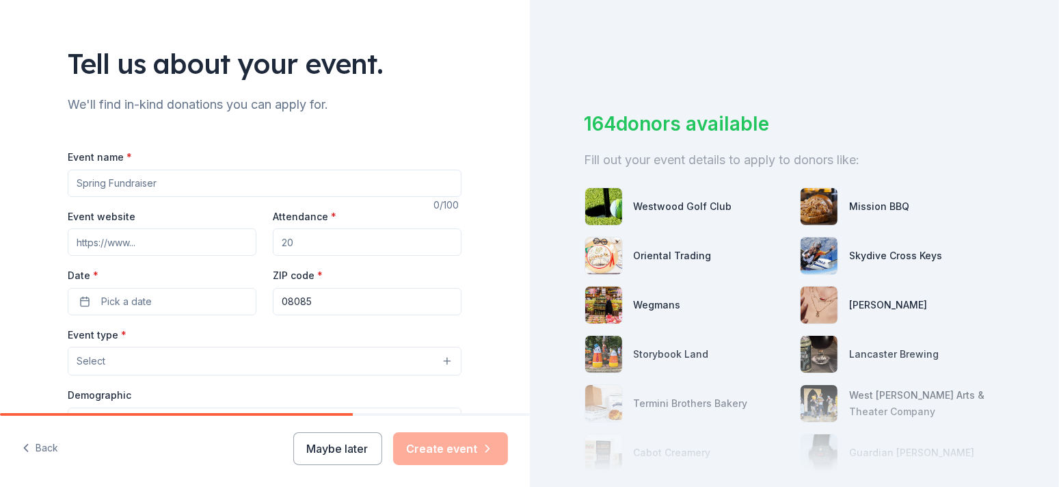
scroll to position [137, 0]
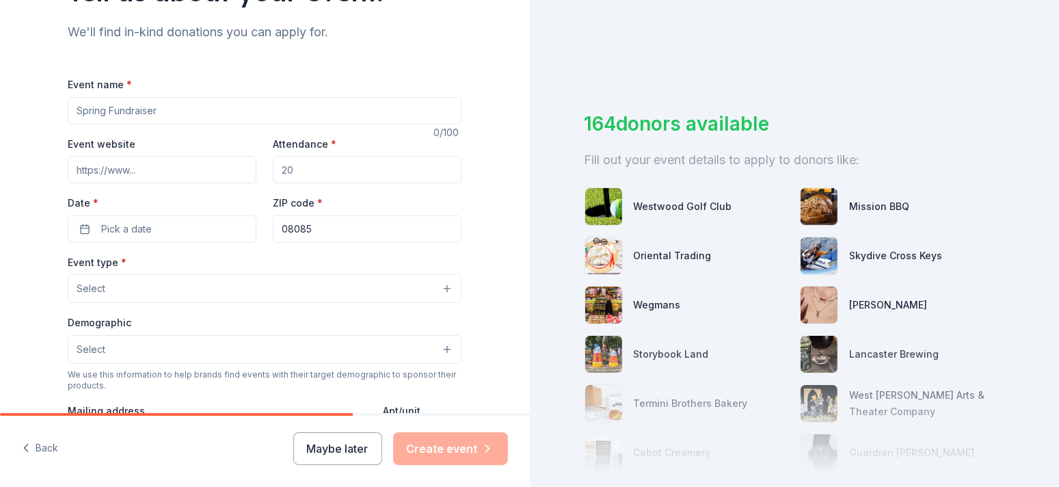
click at [170, 161] on input "Event website" at bounding box center [162, 169] width 189 height 27
paste input "[URL][DOMAIN_NAME]"
type input "[URL][DOMAIN_NAME]"
click at [150, 111] on input "Event name *" at bounding box center [265, 110] width 394 height 27
type input "[PERSON_NAME]'s Angels Annual Fundraiser"
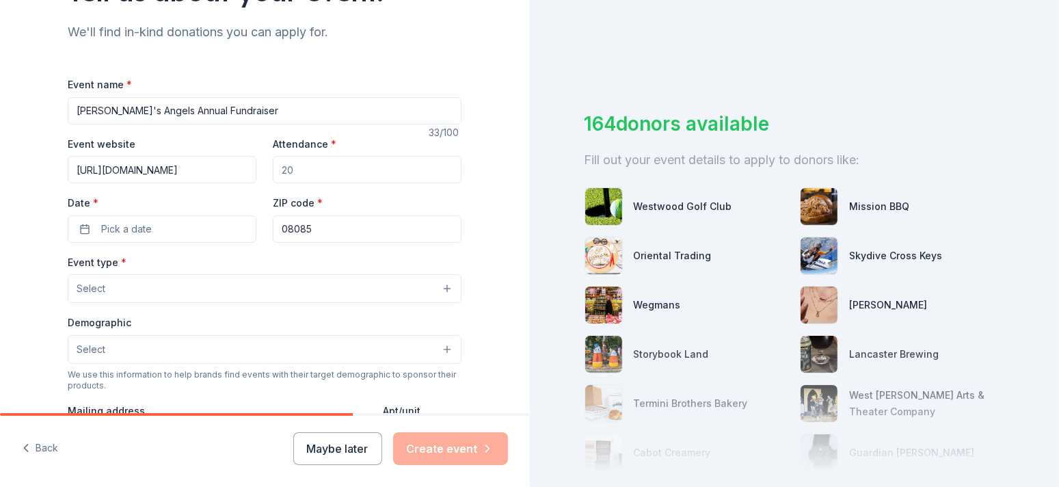
click at [333, 174] on input "Attendance *" at bounding box center [367, 169] width 189 height 27
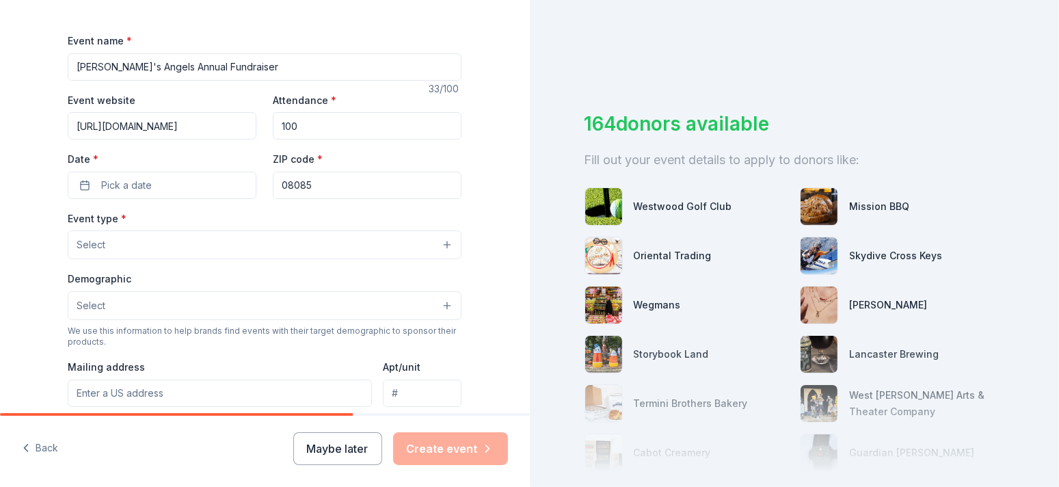
scroll to position [205, 0]
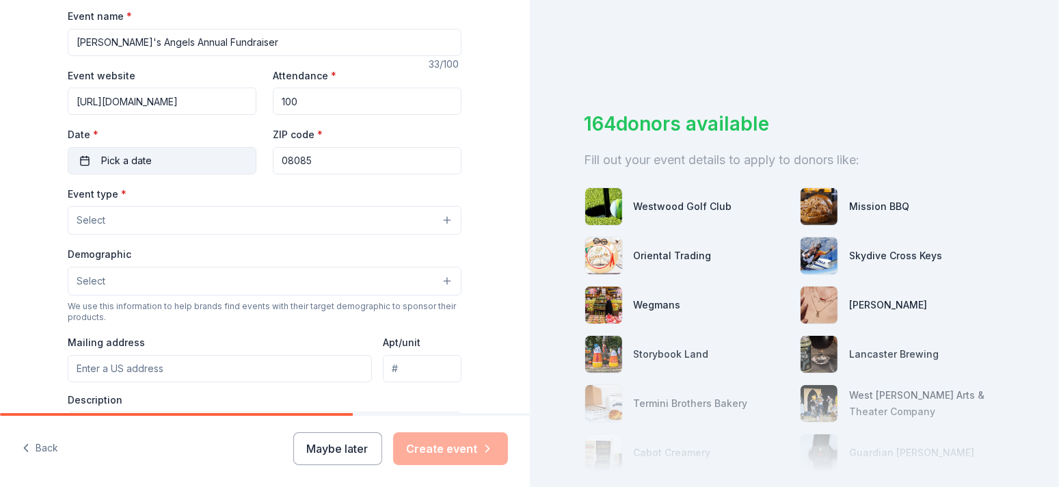
type input "100"
click at [190, 157] on button "Pick a date" at bounding box center [162, 160] width 189 height 27
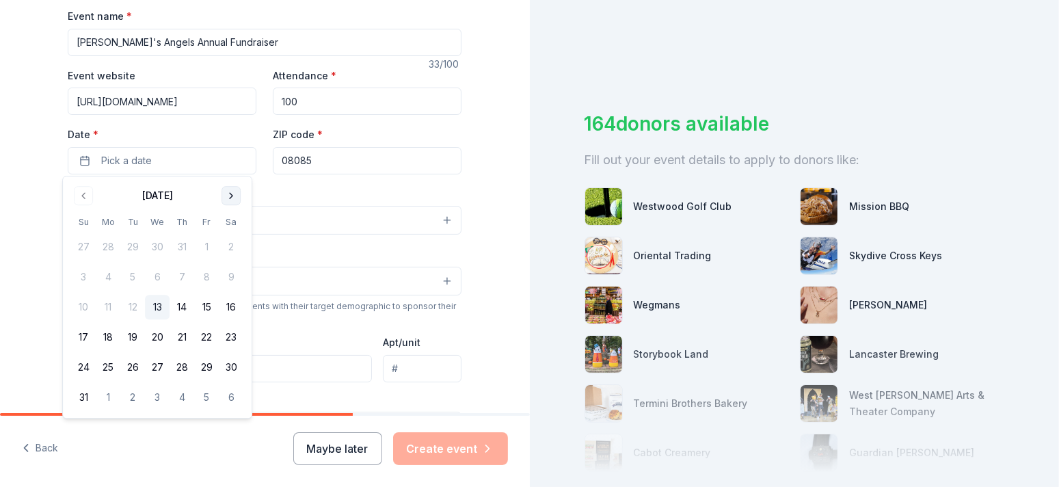
click at [225, 198] on button "Go to next month" at bounding box center [231, 195] width 19 height 19
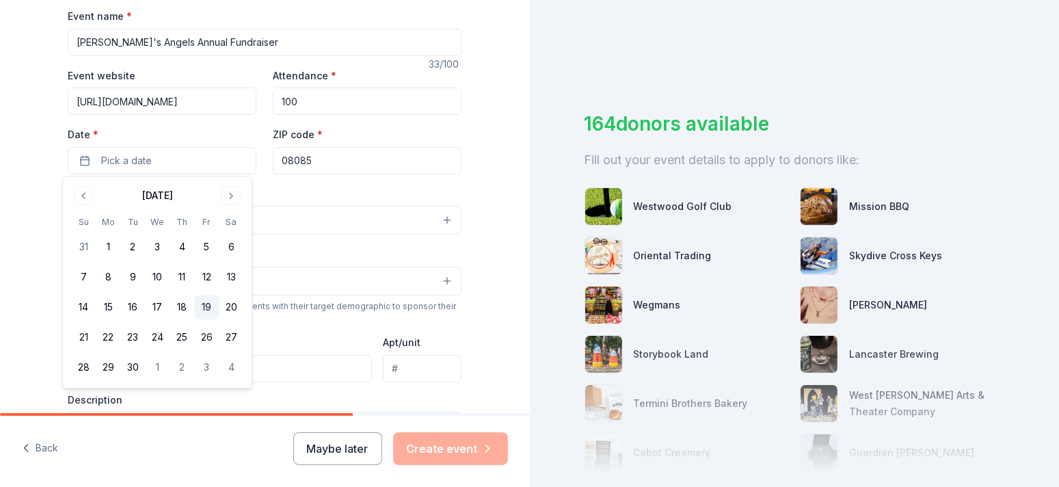
click at [202, 310] on button "19" at bounding box center [206, 307] width 25 height 25
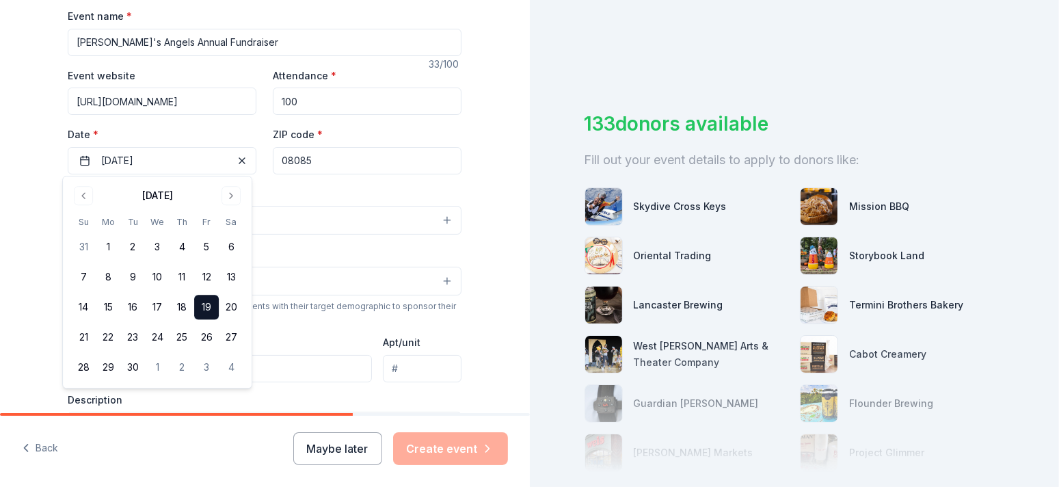
click at [470, 157] on div "Tell us about your event. We'll find in-kind donations you can apply for. Event…" at bounding box center [265, 250] width 438 height 910
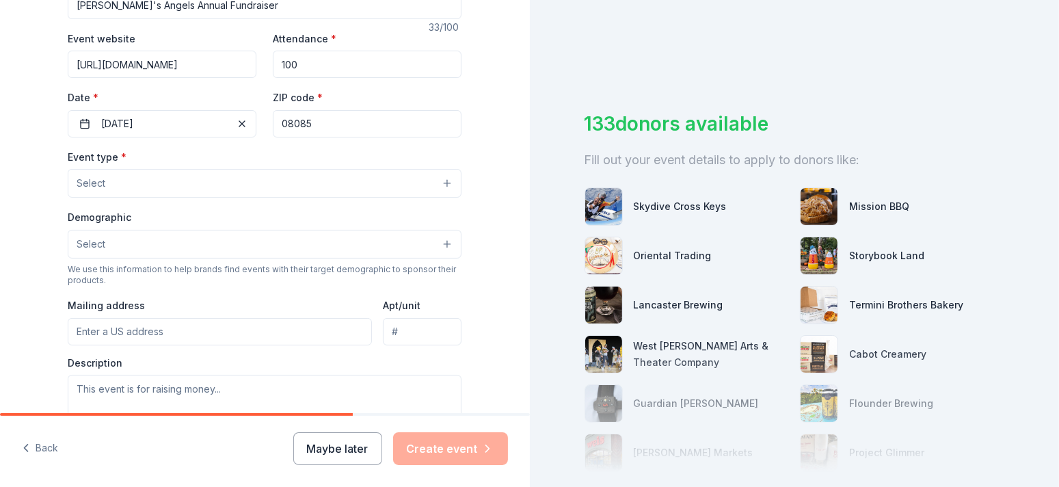
scroll to position [274, 0]
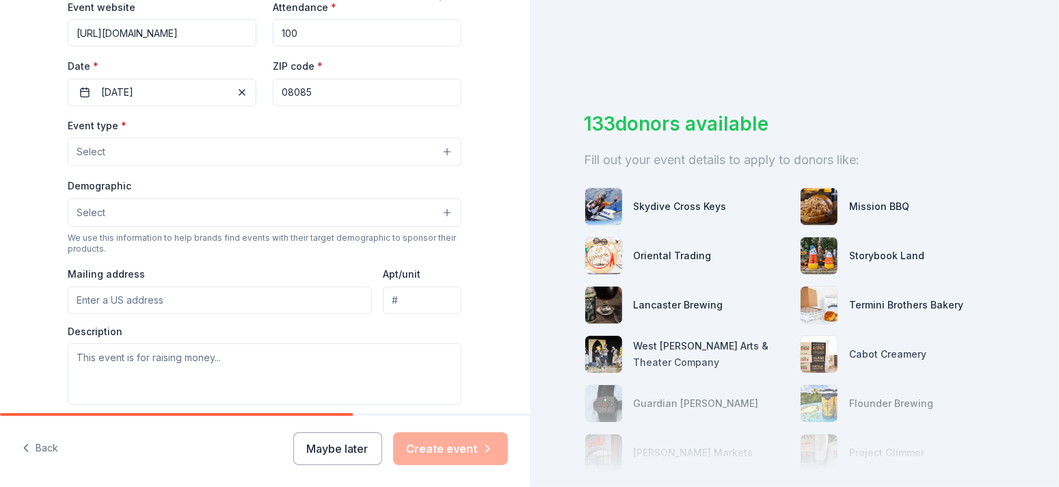
click at [445, 148] on button "Select" at bounding box center [265, 151] width 394 height 29
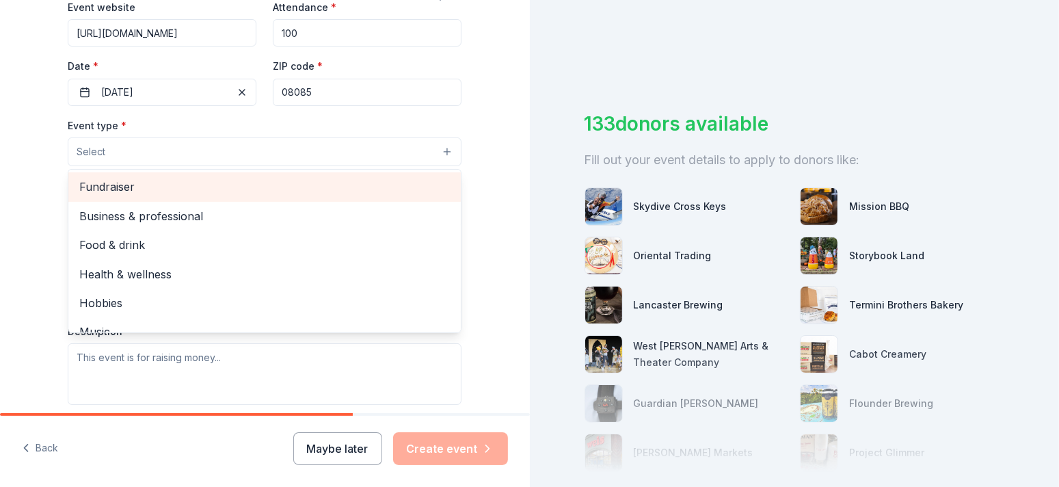
click at [386, 178] on span "Fundraiser" at bounding box center [264, 187] width 371 height 18
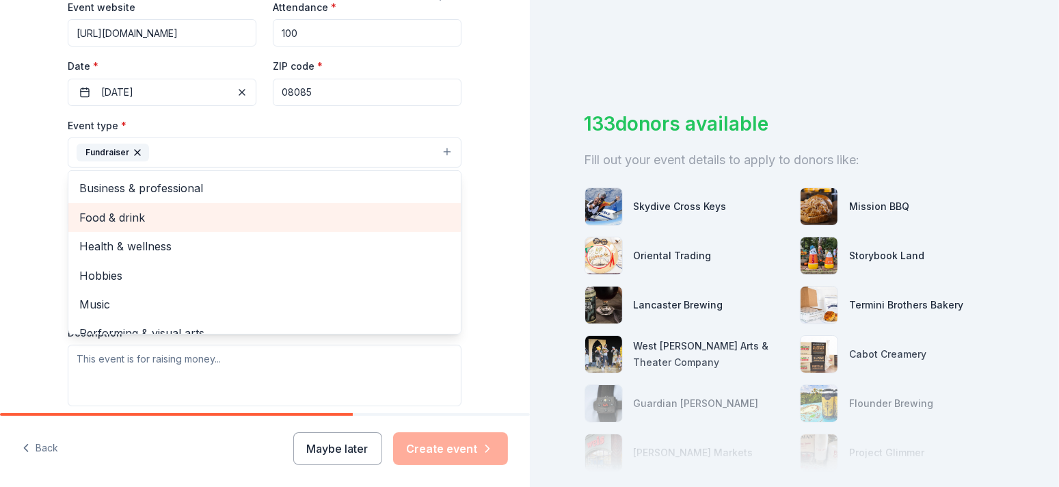
click at [379, 219] on span "Food & drink" at bounding box center [264, 218] width 371 height 18
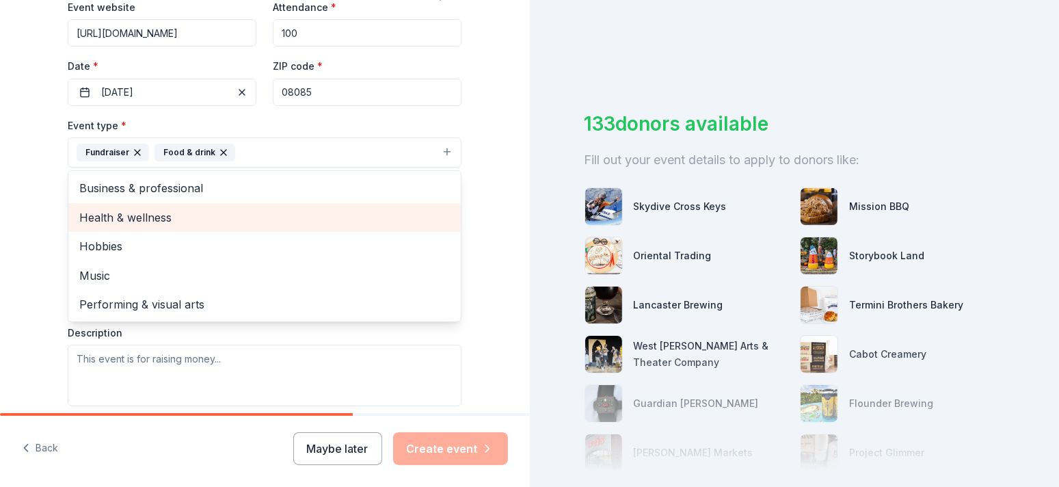
click at [284, 211] on span "Health & wellness" at bounding box center [264, 218] width 371 height 18
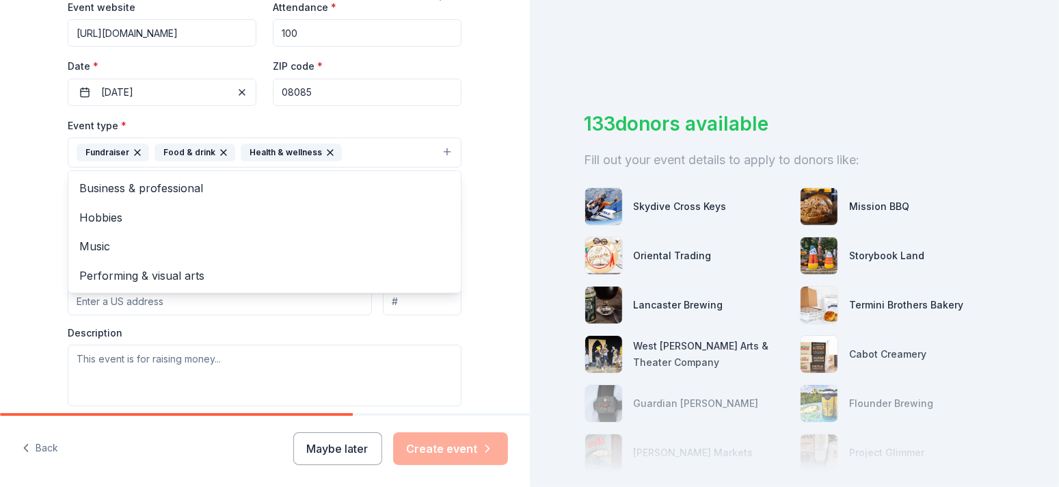
click at [488, 150] on div "Tell us about your event. We'll find in-kind donations you can apply for. Event…" at bounding box center [265, 182] width 530 height 912
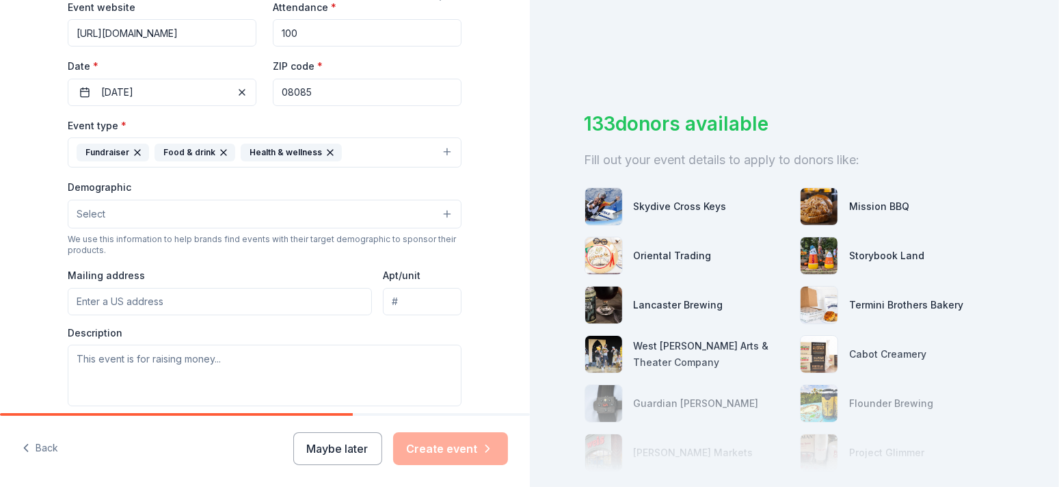
scroll to position [410, 0]
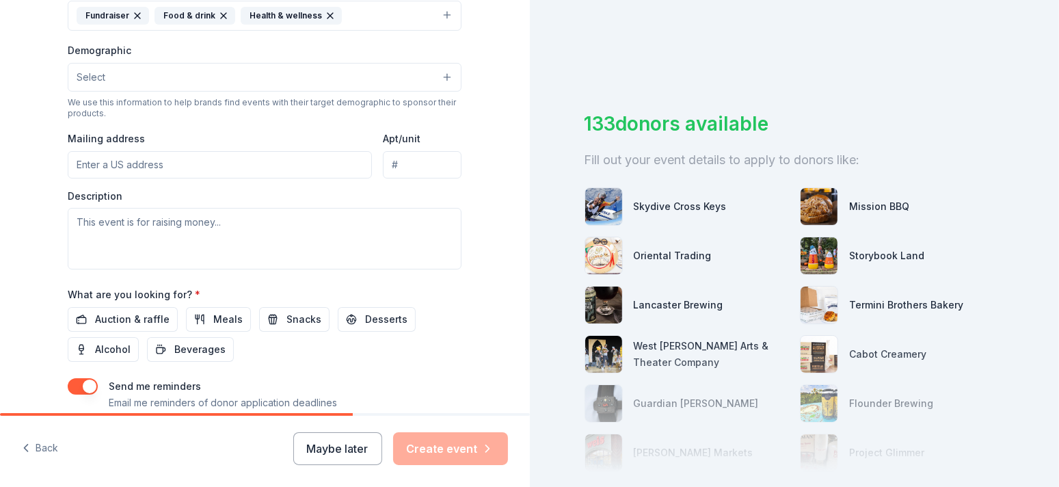
click at [440, 71] on button "Select" at bounding box center [265, 77] width 394 height 29
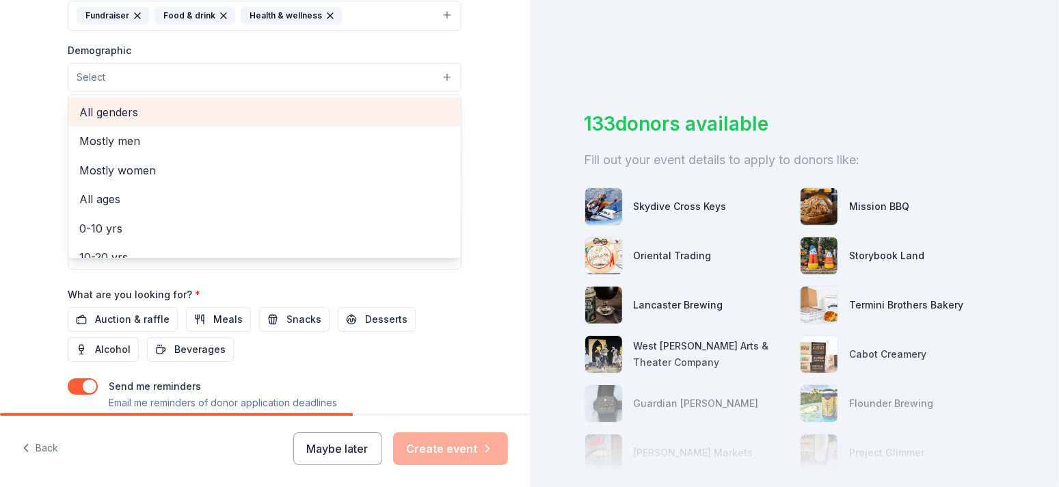
click at [390, 106] on span "All genders" at bounding box center [264, 112] width 371 height 18
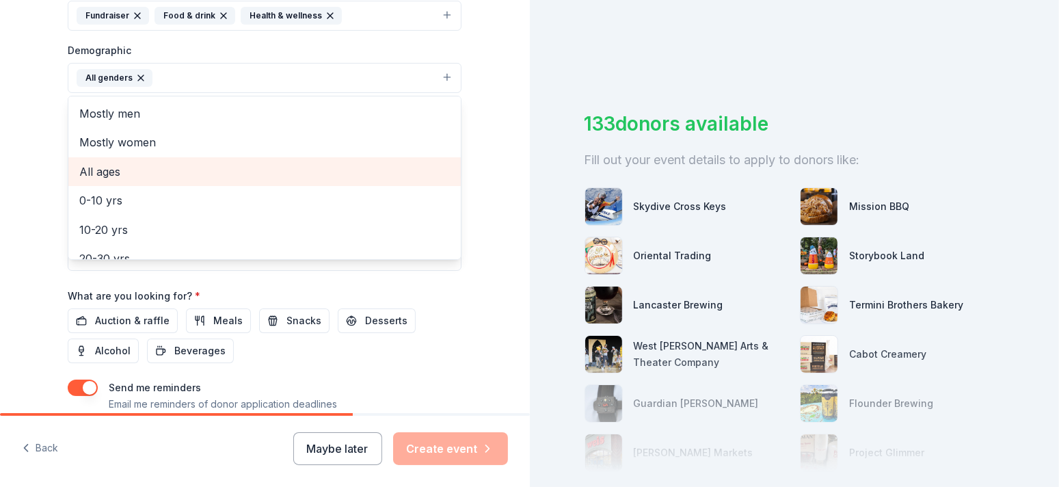
click at [348, 174] on span "All ages" at bounding box center [264, 172] width 371 height 18
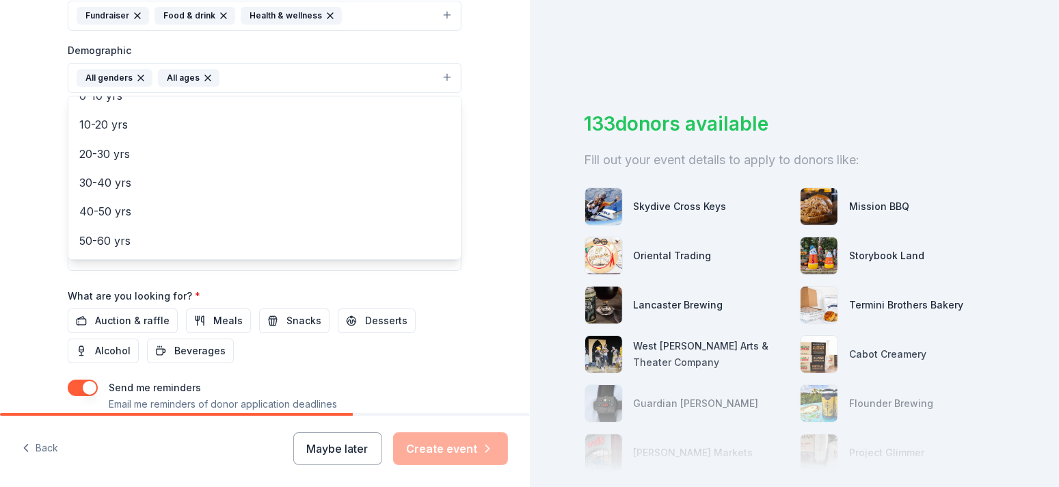
scroll to position [161, 0]
click at [486, 99] on div "Tell us about your event. We'll find in-kind donations you can apply for. Event…" at bounding box center [265, 46] width 530 height 913
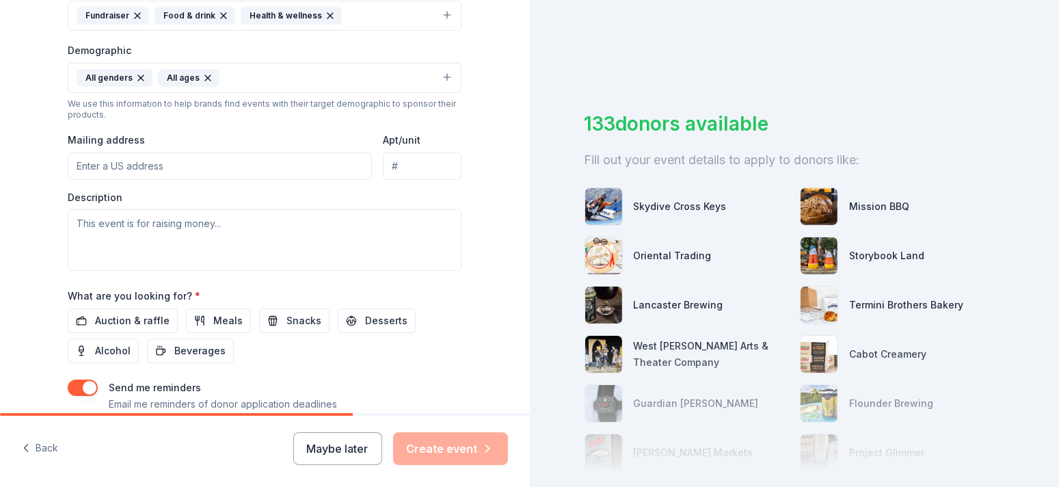
click at [278, 162] on input "Mailing address" at bounding box center [220, 166] width 304 height 27
type input "[STREET_ADDRESS][PERSON_NAME]"
click at [264, 221] on textarea at bounding box center [265, 240] width 394 height 62
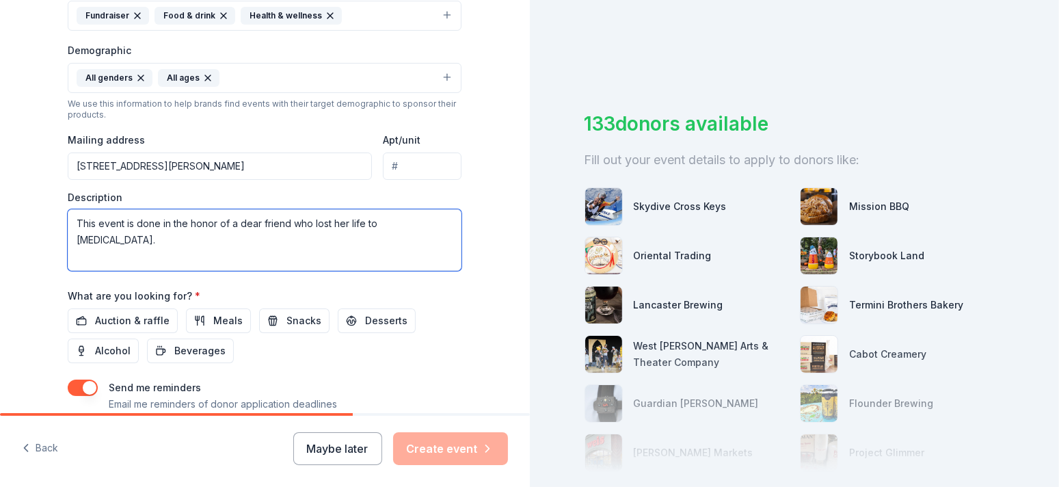
click at [165, 238] on textarea "This event is done in the honor of a dear friend who lost her life to [MEDICAL_…" at bounding box center [265, 240] width 394 height 62
click at [358, 219] on textarea "This event is done in the honor of a dear friend who lost her life to [MEDICAL_…" at bounding box center [265, 240] width 394 height 62
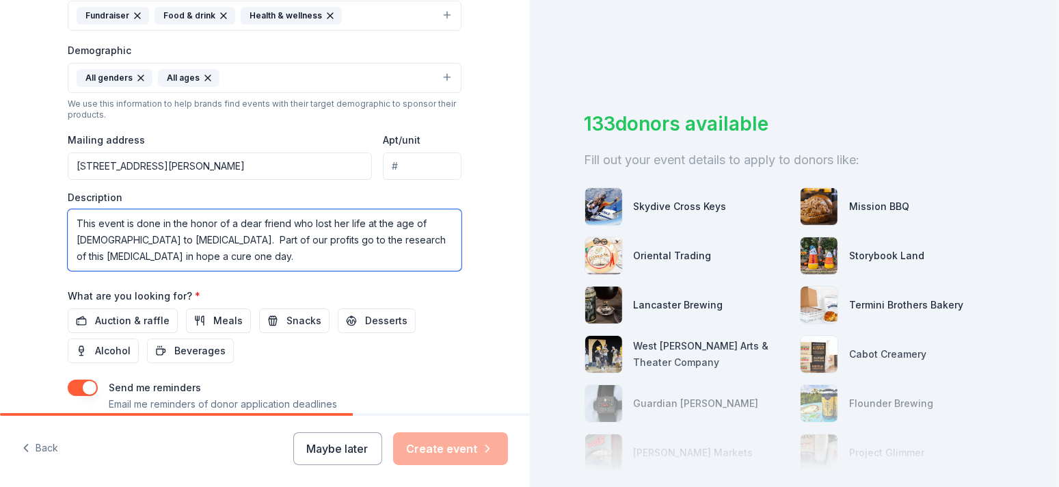
click at [289, 248] on textarea "This event is done in the honor of a dear friend who lost her life at the age o…" at bounding box center [265, 240] width 394 height 62
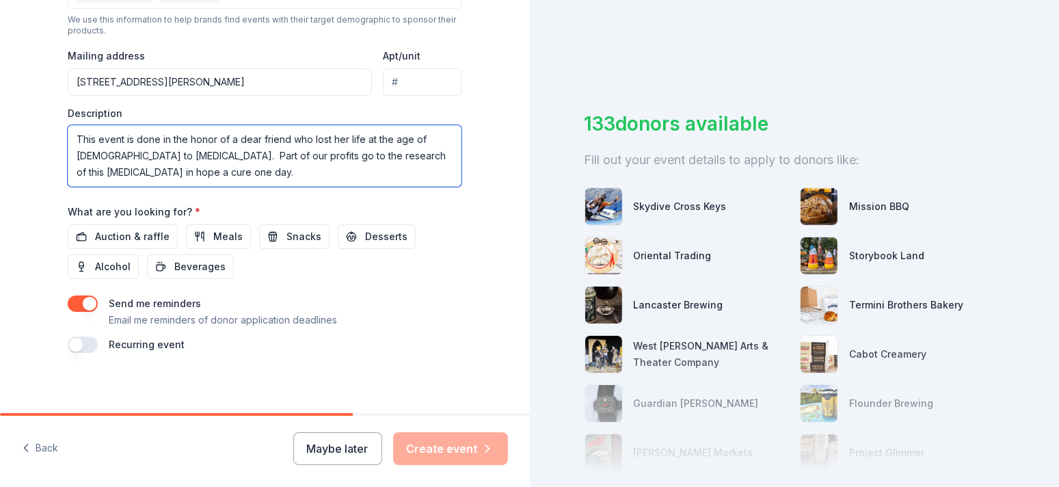
scroll to position [495, 0]
type textarea "This event is done in the honor of a dear friend who lost her life at the age o…"
click at [79, 340] on button "button" at bounding box center [83, 344] width 30 height 16
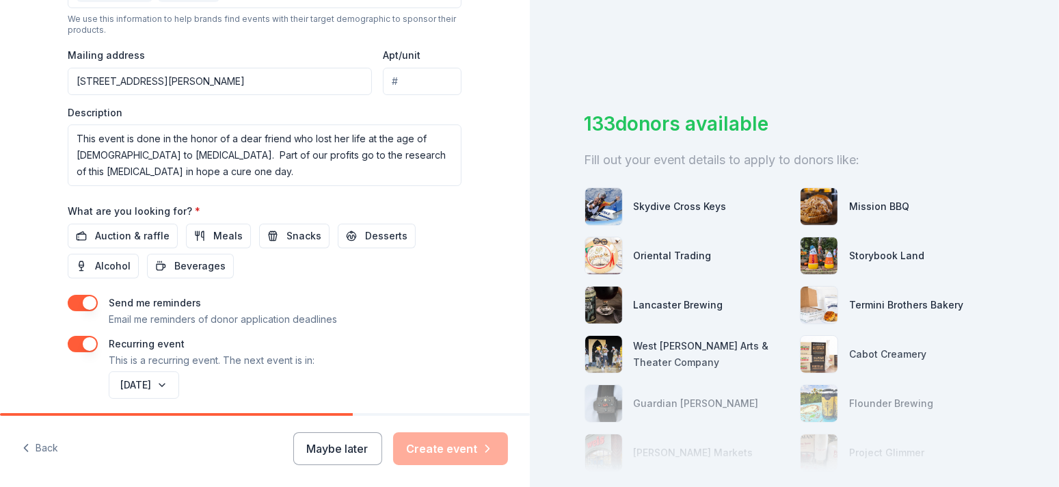
scroll to position [544, 0]
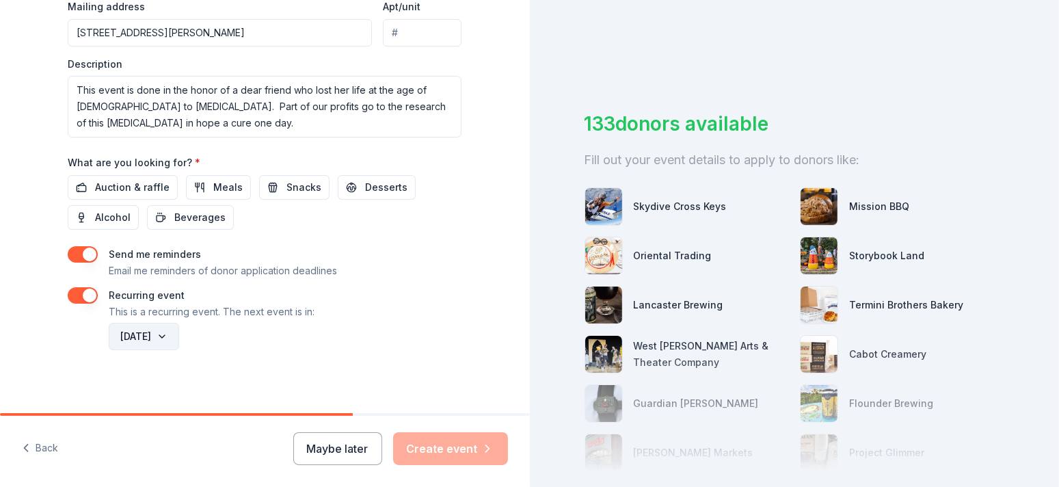
click at [179, 332] on button "[DATE]" at bounding box center [144, 336] width 70 height 27
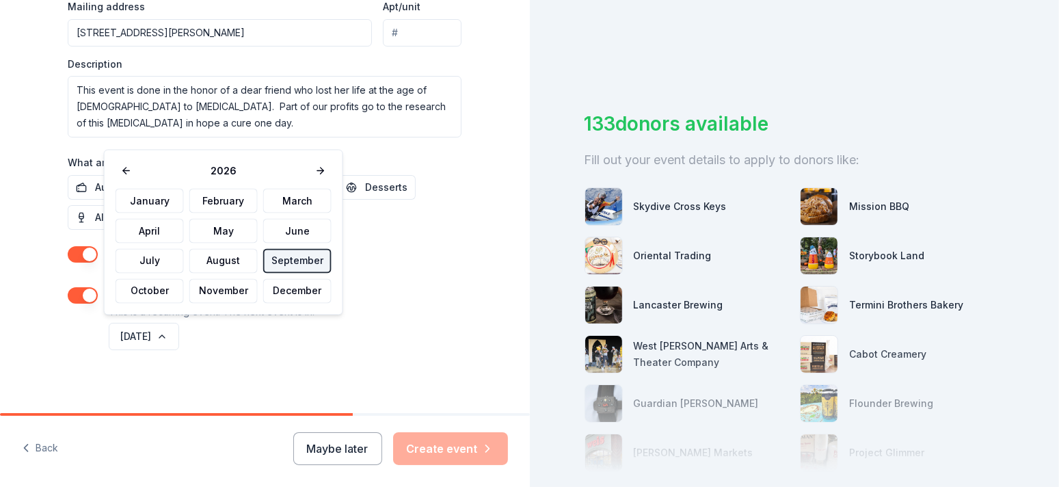
click at [304, 259] on button "September" at bounding box center [297, 261] width 68 height 25
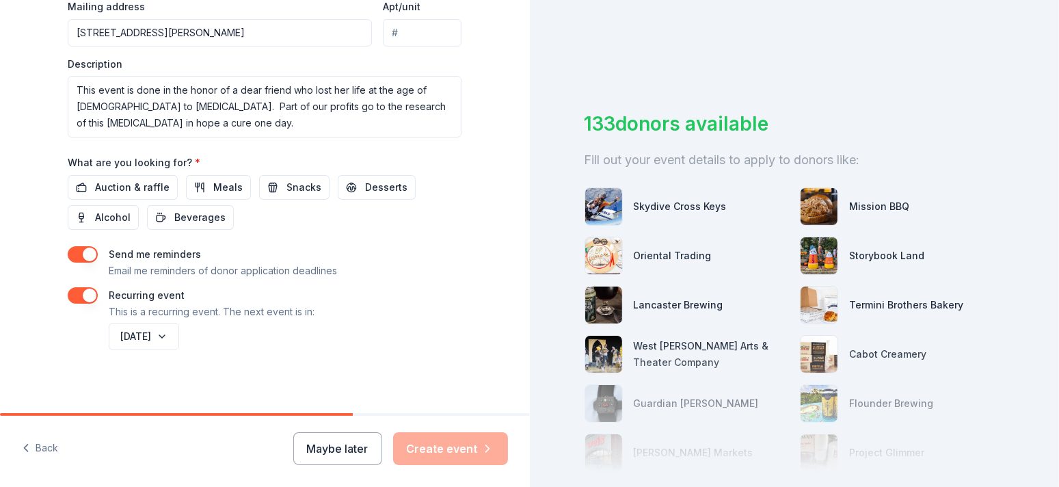
click at [425, 261] on div "Send me reminders Email me reminders of donor application deadlines" at bounding box center [265, 262] width 394 height 33
click at [457, 447] on div "Maybe later Create event" at bounding box center [400, 448] width 215 height 33
click at [340, 453] on button "Maybe later" at bounding box center [337, 448] width 89 height 33
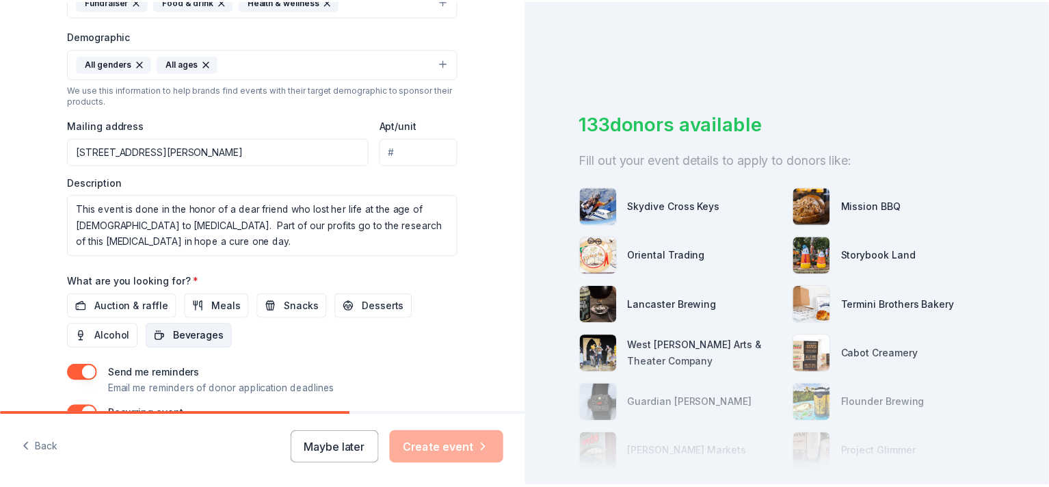
scroll to position [475, 0]
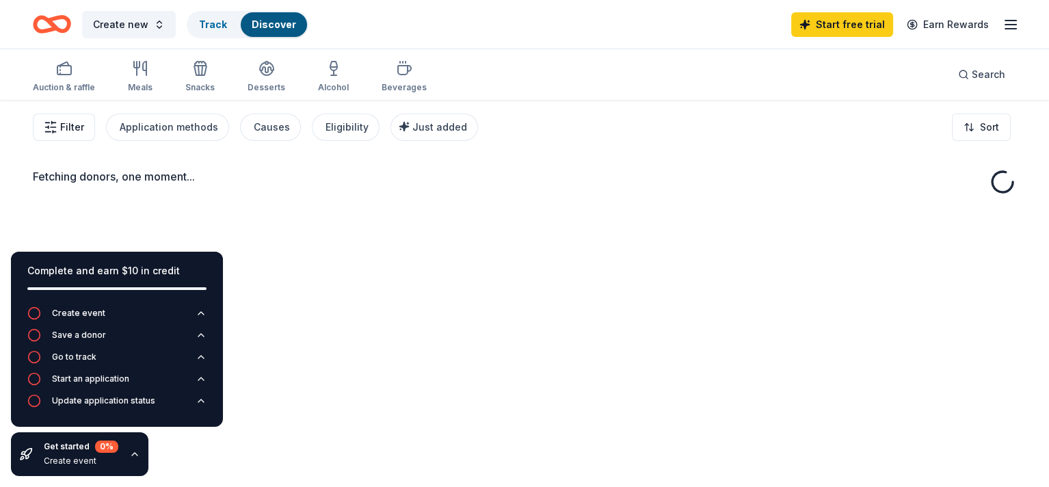
drag, startPoint x: 114, startPoint y: 182, endPoint x: 70, endPoint y: 135, distance: 64.3
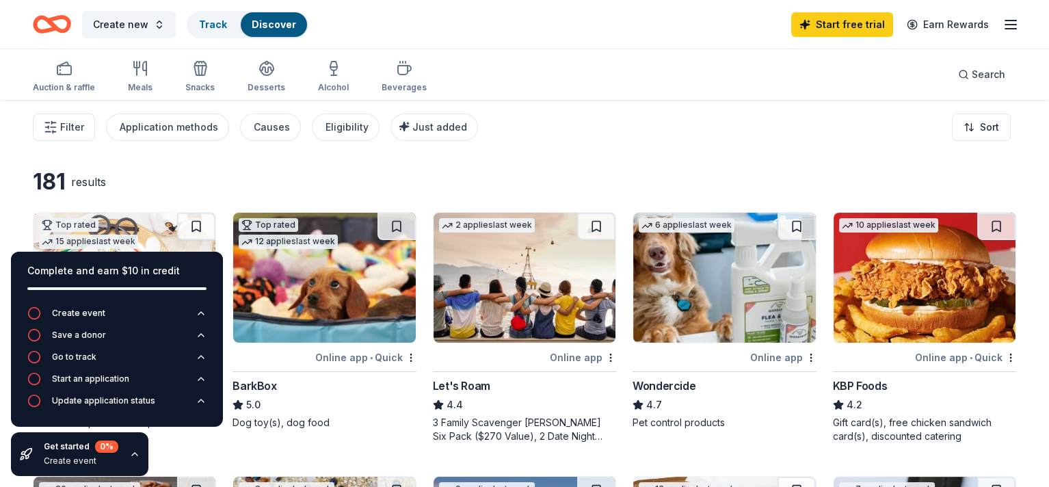
click at [655, 108] on div "Filter Application methods Causes Eligibility Just added Sort" at bounding box center [524, 127] width 1049 height 55
click at [537, 95] on div "Auction & raffle Meals Snacks Desserts Alcohol Beverages Search" at bounding box center [524, 74] width 983 height 51
click at [558, 73] on div "Auction & raffle Meals Snacks Desserts Alcohol Beverages Search" at bounding box center [524, 74] width 983 height 51
click at [1003, 22] on icon "button" at bounding box center [1011, 24] width 16 height 16
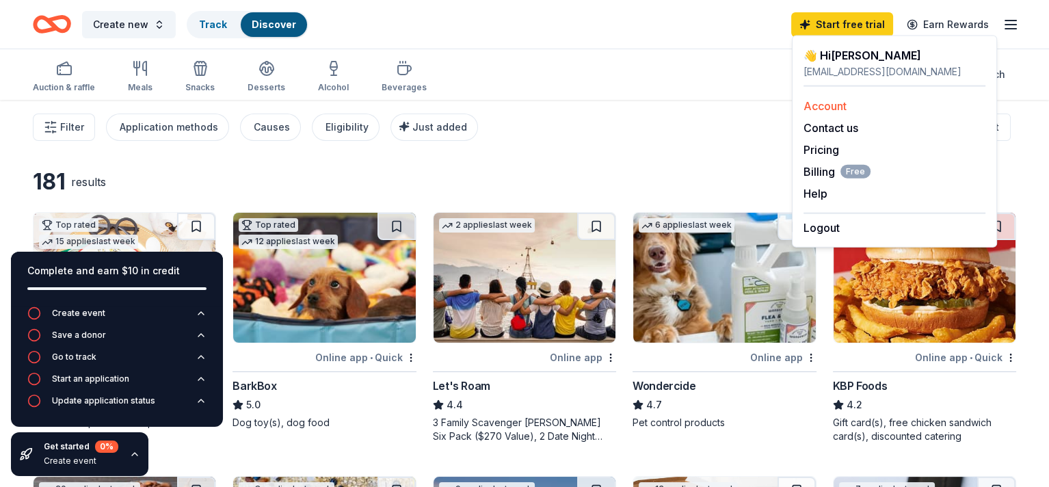
click at [834, 103] on link "Account" at bounding box center [825, 106] width 43 height 14
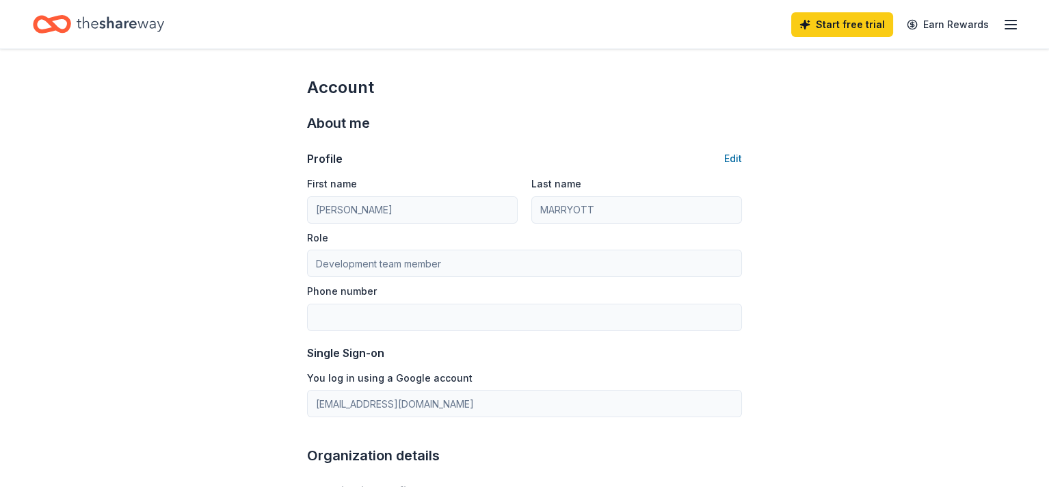
click at [1005, 21] on line "button" at bounding box center [1010, 21] width 11 height 0
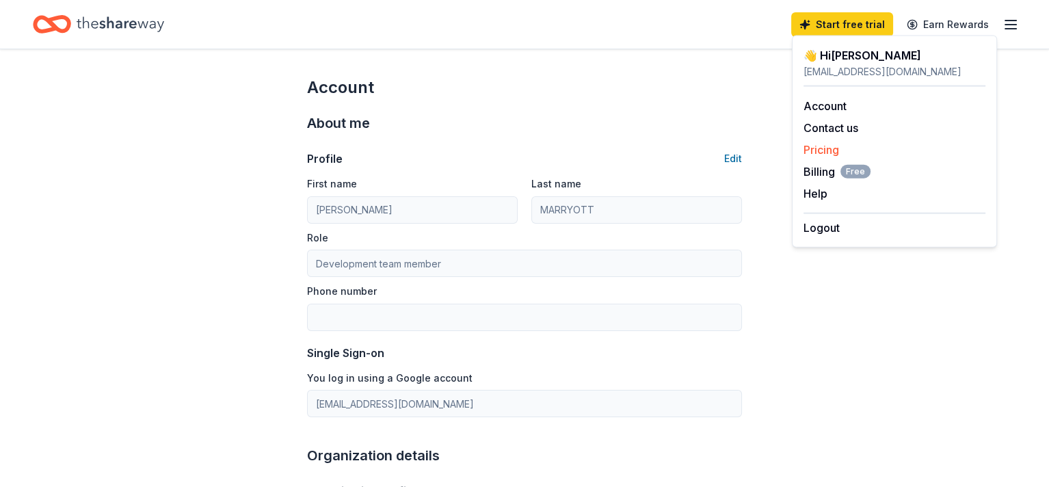
click at [814, 144] on link "Pricing" at bounding box center [822, 150] width 36 height 14
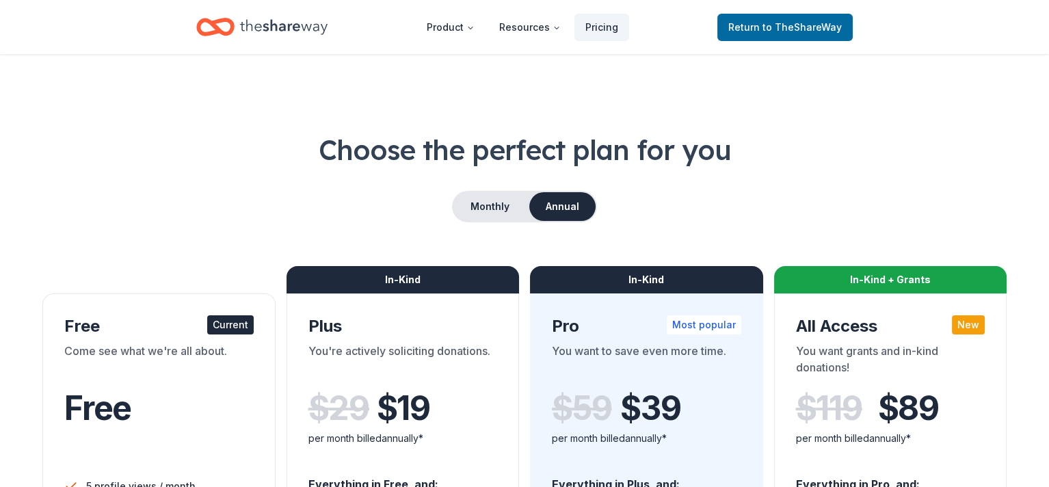
click at [256, 19] on icon "Home" at bounding box center [284, 27] width 88 height 28
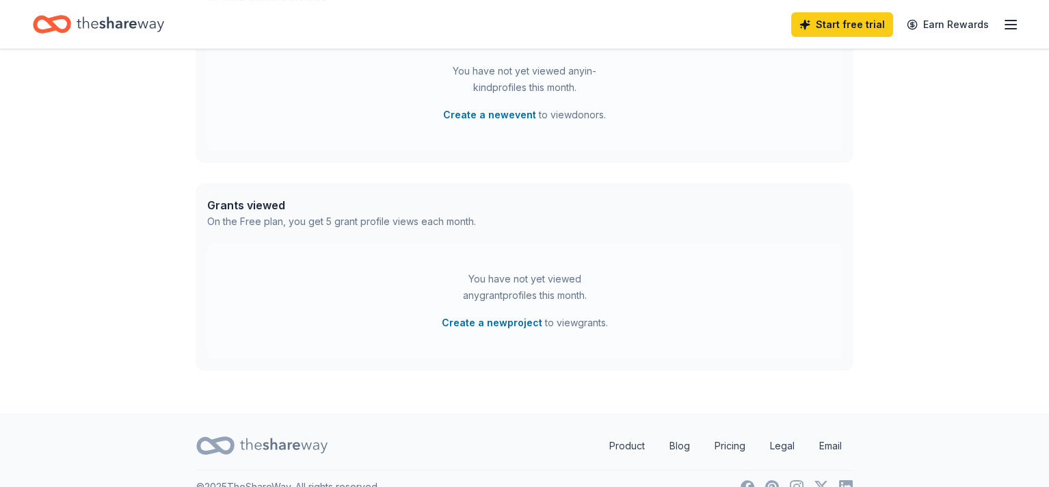
scroll to position [459, 0]
